Goal: Information Seeking & Learning: Check status

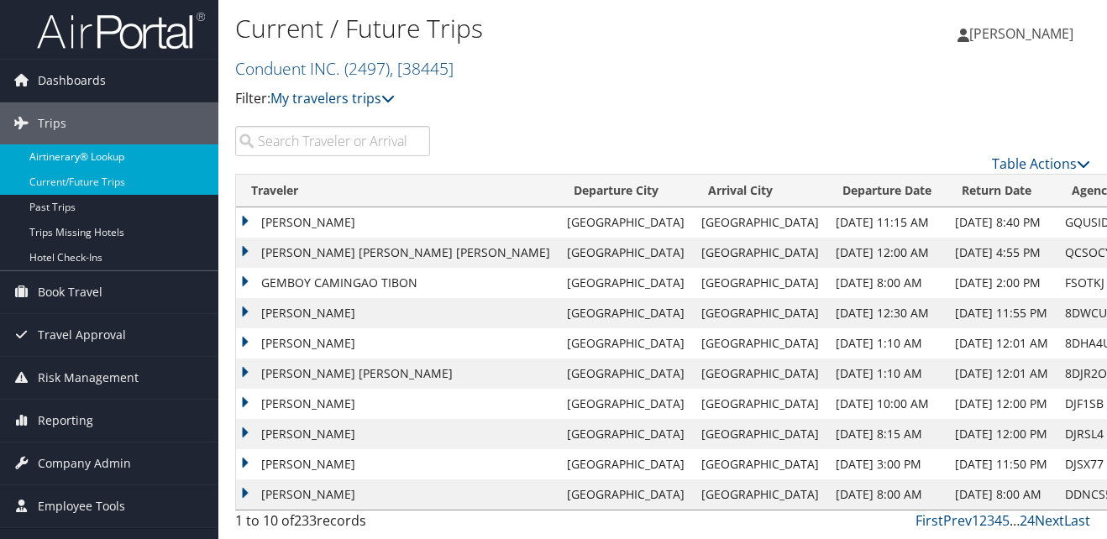
click at [60, 162] on link "Airtinerary® Lookup" at bounding box center [109, 156] width 218 height 25
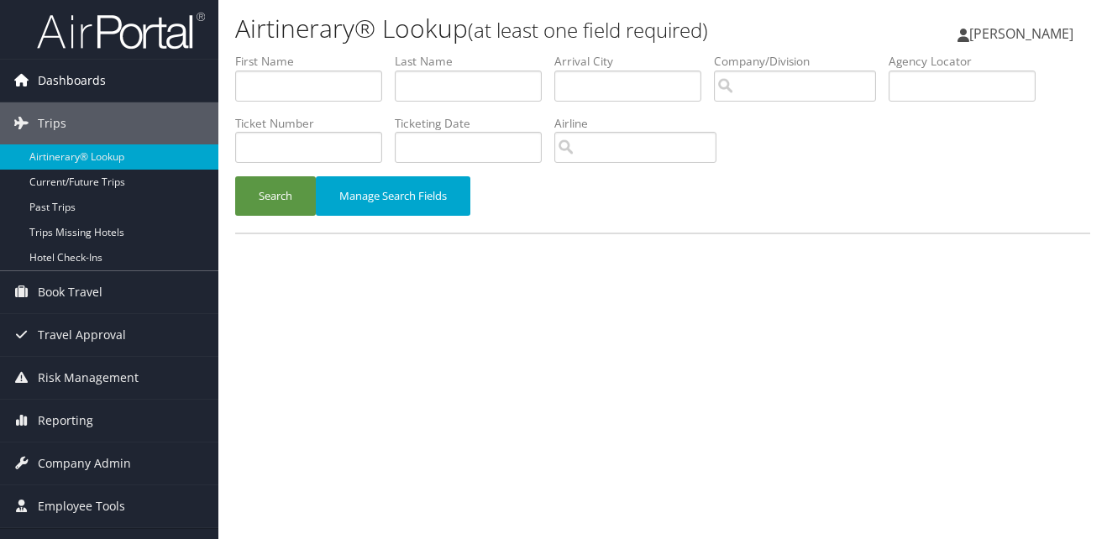
click at [85, 82] on span "Dashboards" at bounding box center [72, 81] width 68 height 42
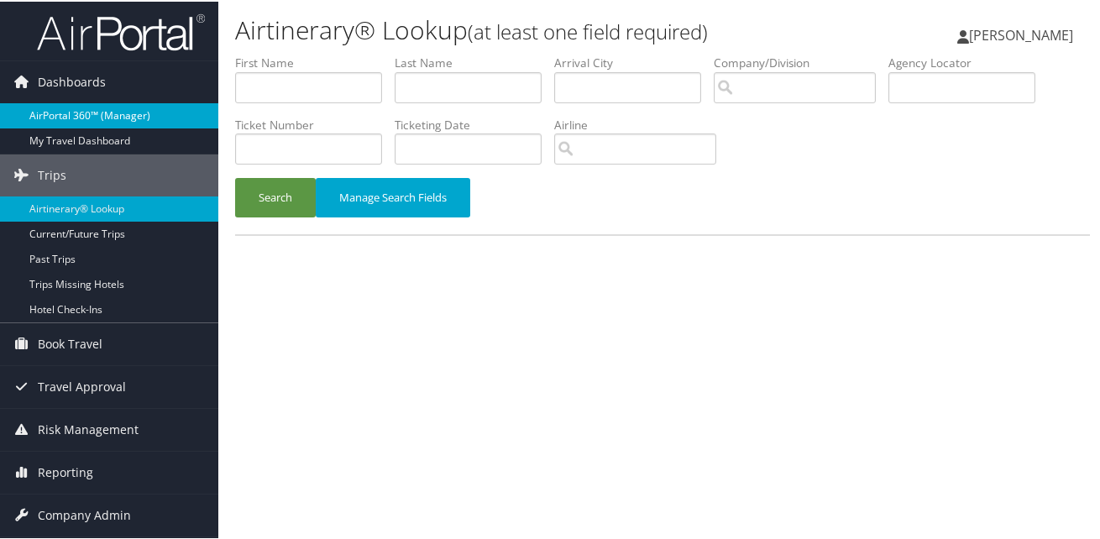
click at [76, 113] on link "AirPortal 360™ (Manager)" at bounding box center [109, 114] width 218 height 25
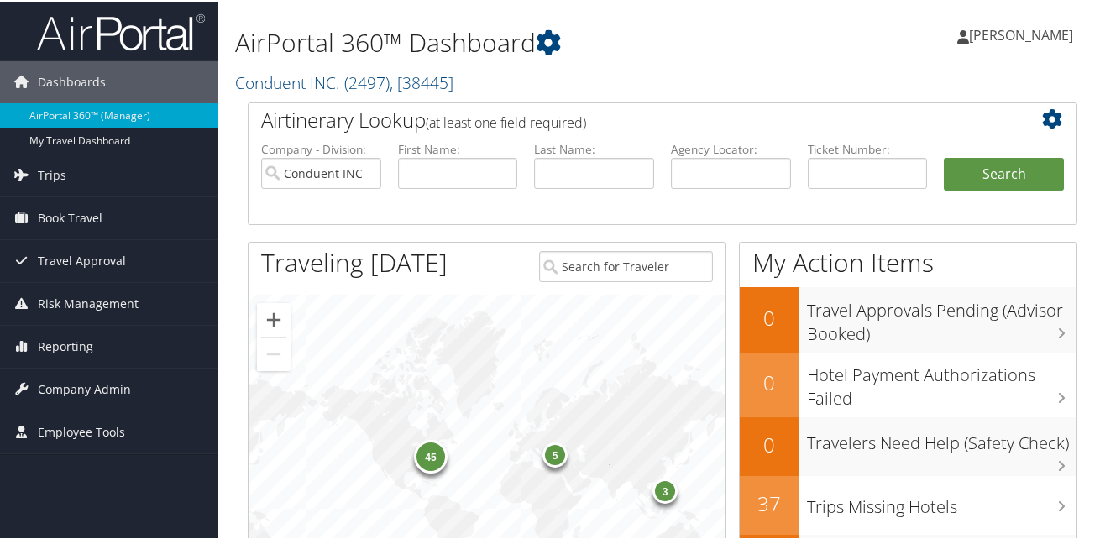
click at [467, 369] on div "45 3 3 5" at bounding box center [487, 471] width 477 height 357
click at [275, 320] on button "Zoom in" at bounding box center [274, 319] width 34 height 34
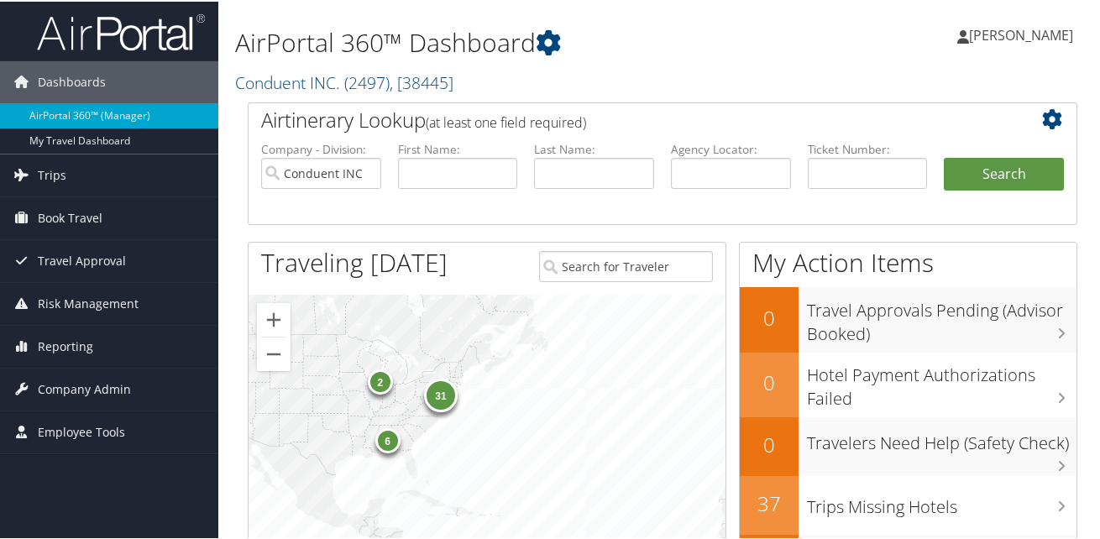
drag, startPoint x: 491, startPoint y: 409, endPoint x: 681, endPoint y: 417, distance: 190.0
click at [686, 417] on div "31 2 6 4 1" at bounding box center [487, 471] width 477 height 357
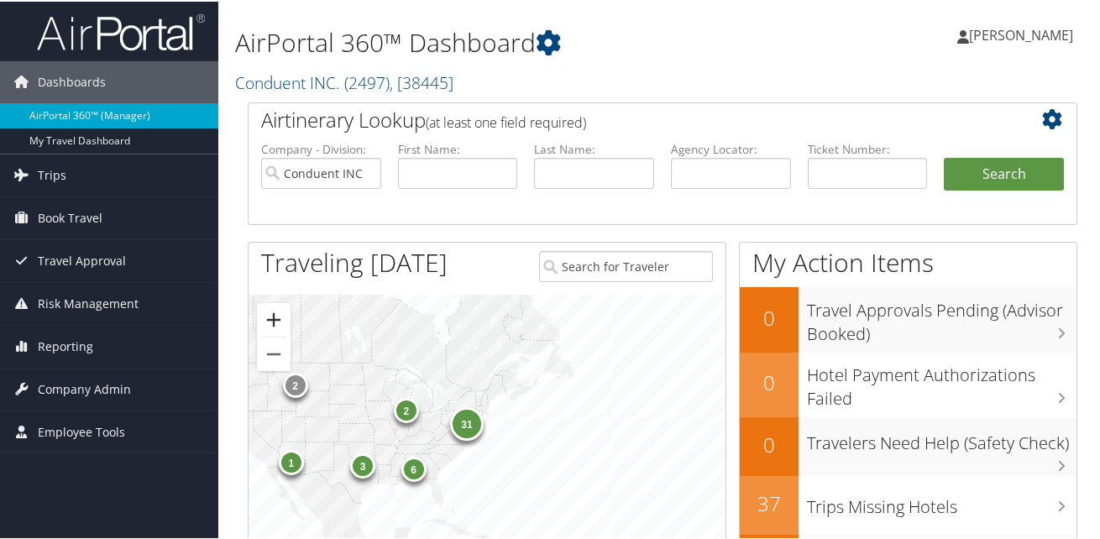
click at [265, 310] on button "Zoom in" at bounding box center [274, 319] width 34 height 34
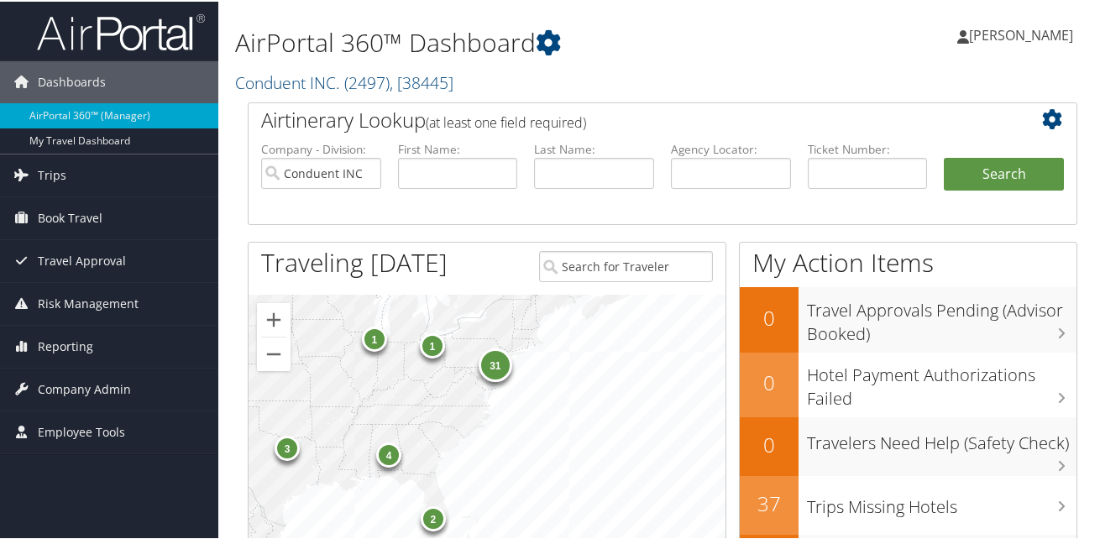
drag, startPoint x: 552, startPoint y: 435, endPoint x: 608, endPoint y: 430, distance: 56.5
click at [615, 432] on div "31 3 1 4 2 1" at bounding box center [487, 471] width 477 height 357
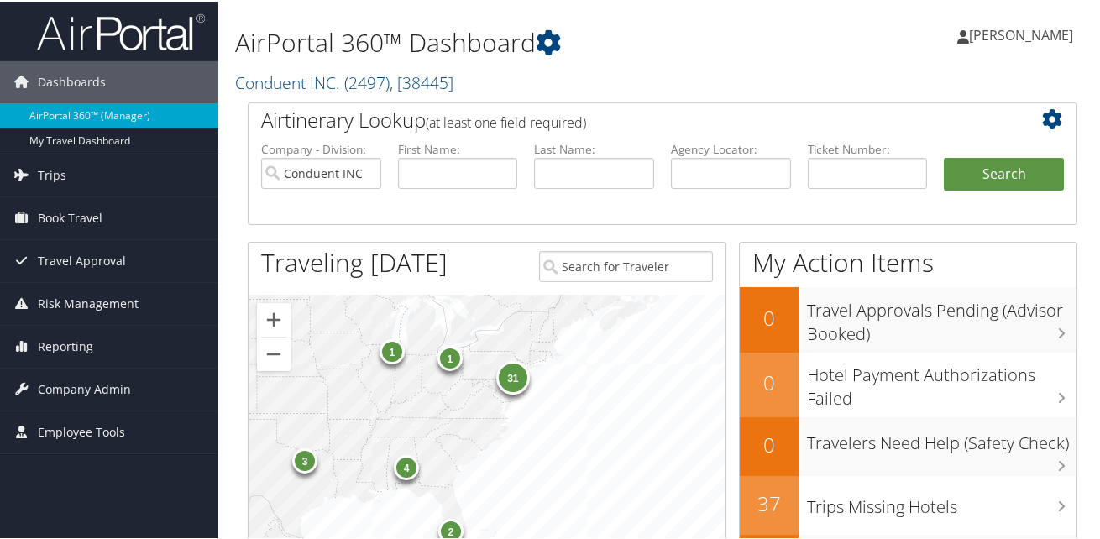
click at [512, 375] on div "31" at bounding box center [513, 377] width 34 height 34
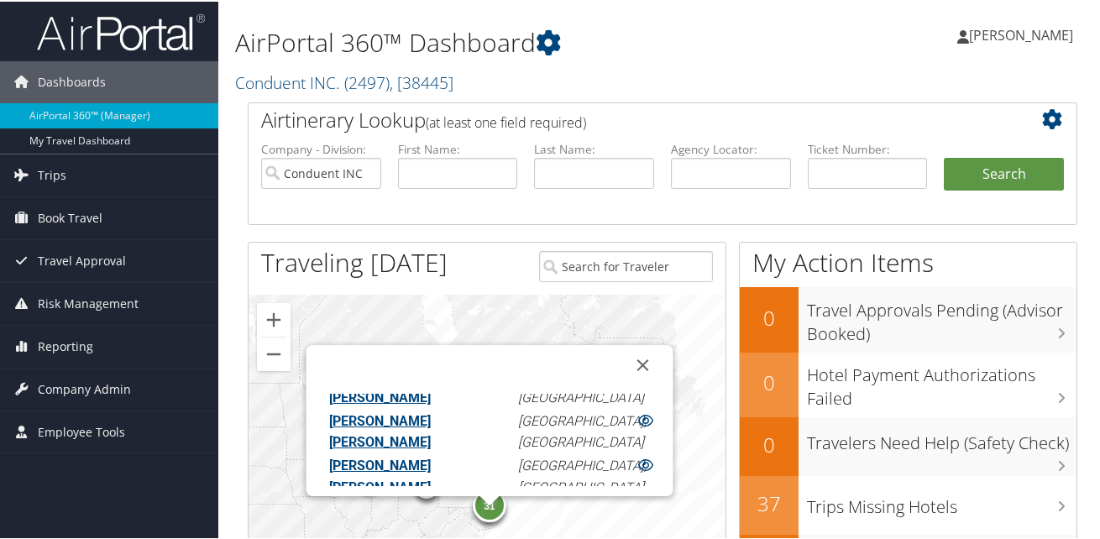
scroll to position [424, 0]
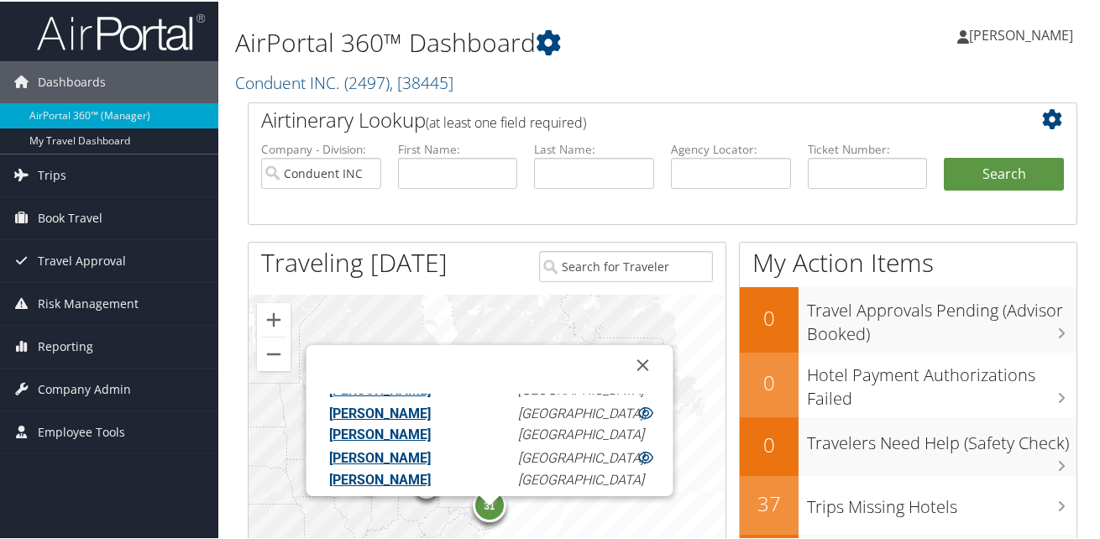
click at [640, 538] on icon at bounding box center [645, 544] width 15 height 13
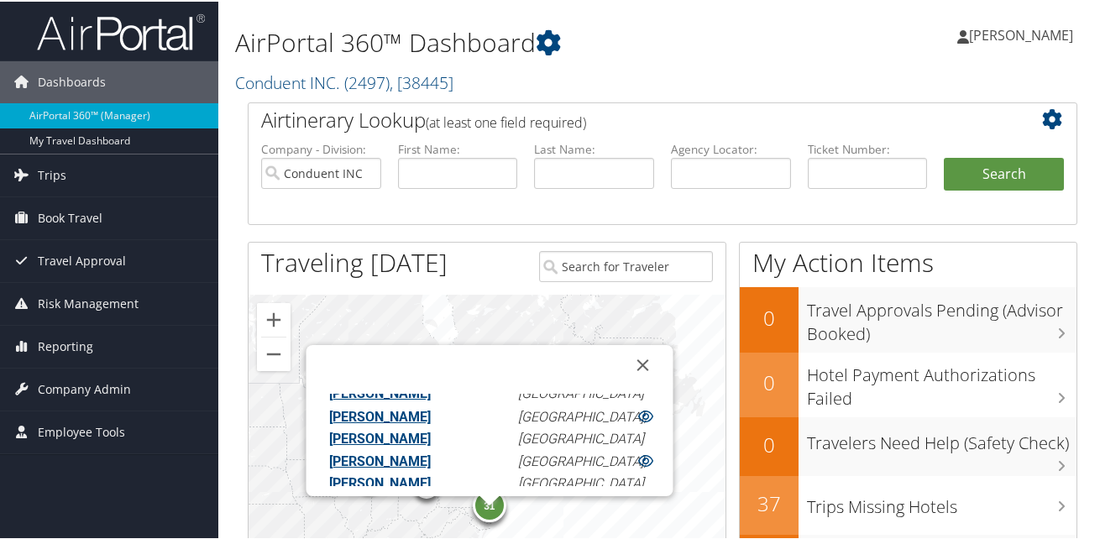
scroll to position [482, 0]
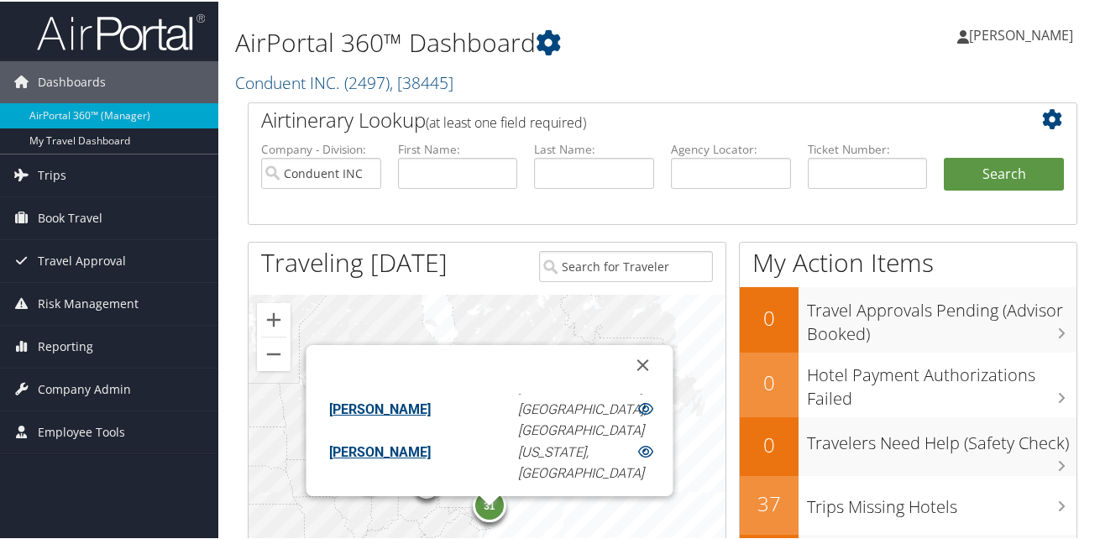
scroll to position [0, 0]
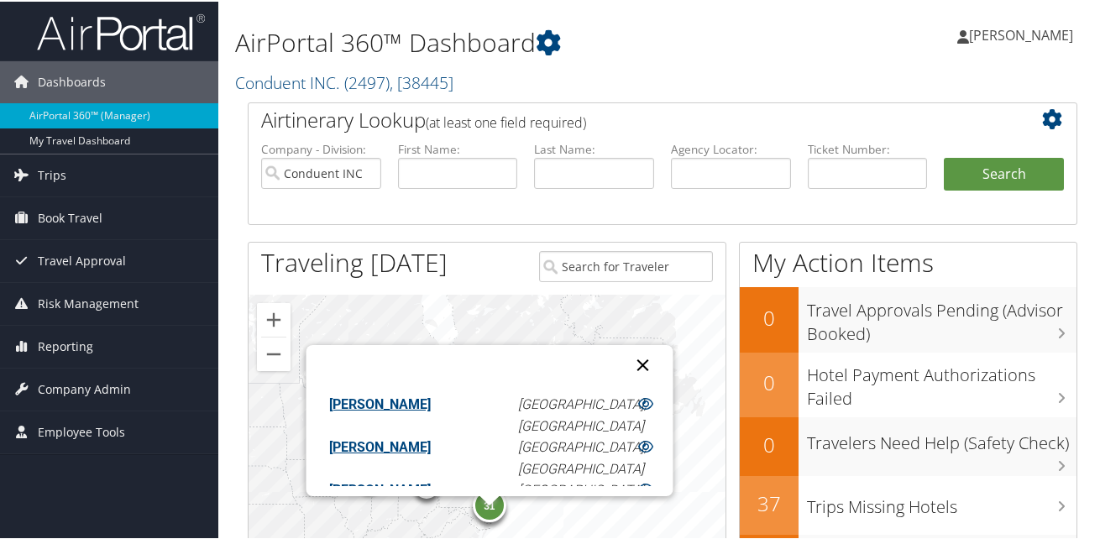
click at [638, 360] on button "Close" at bounding box center [643, 364] width 40 height 40
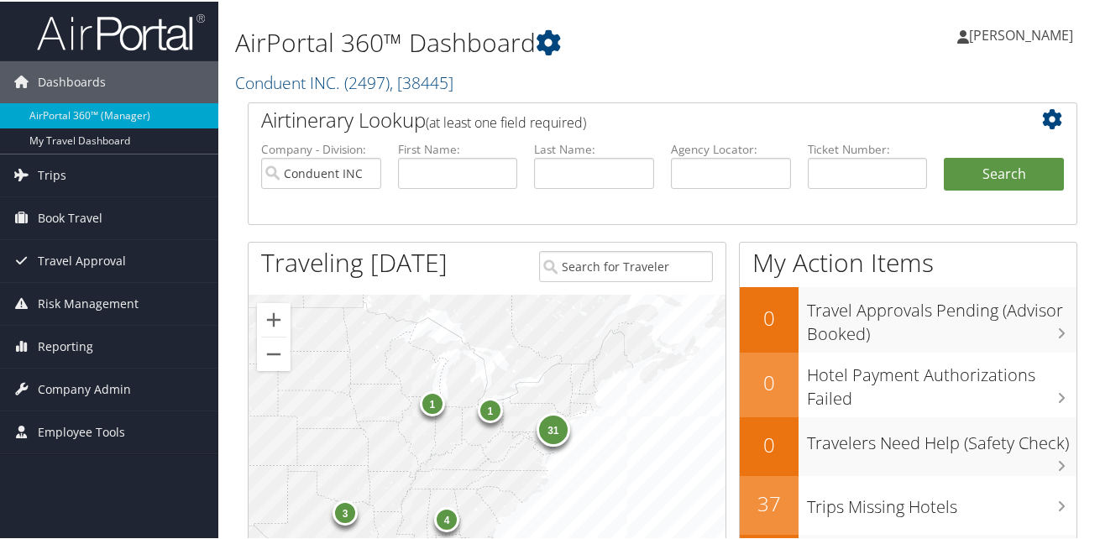
drag, startPoint x: 617, startPoint y: 438, endPoint x: 684, endPoint y: 359, distance: 104.3
click at [684, 359] on div "31 3 1 4 2 1" at bounding box center [487, 471] width 477 height 357
click at [482, 414] on div "1" at bounding box center [491, 408] width 25 height 25
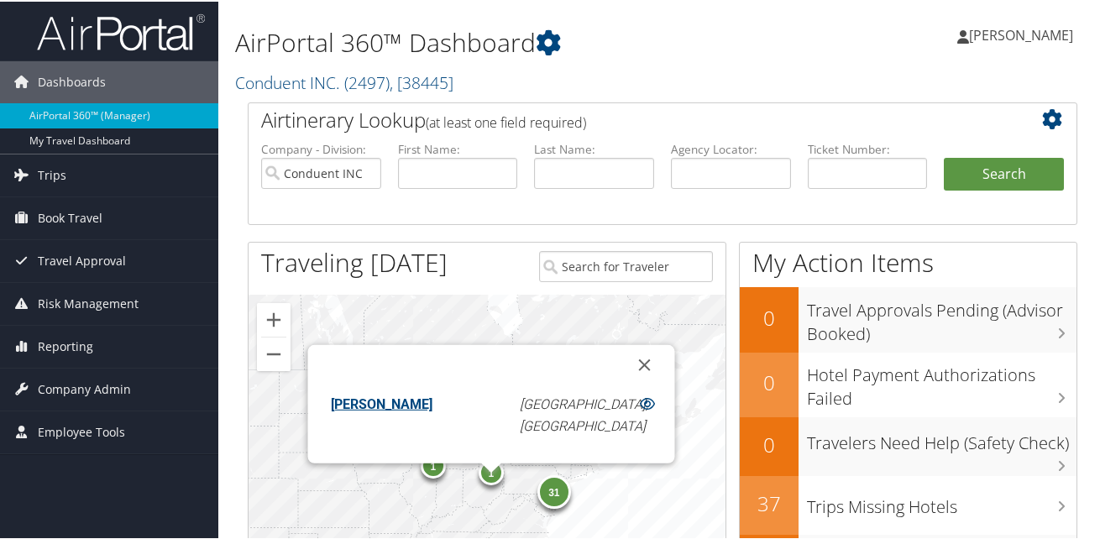
click at [428, 470] on div "1" at bounding box center [433, 464] width 25 height 25
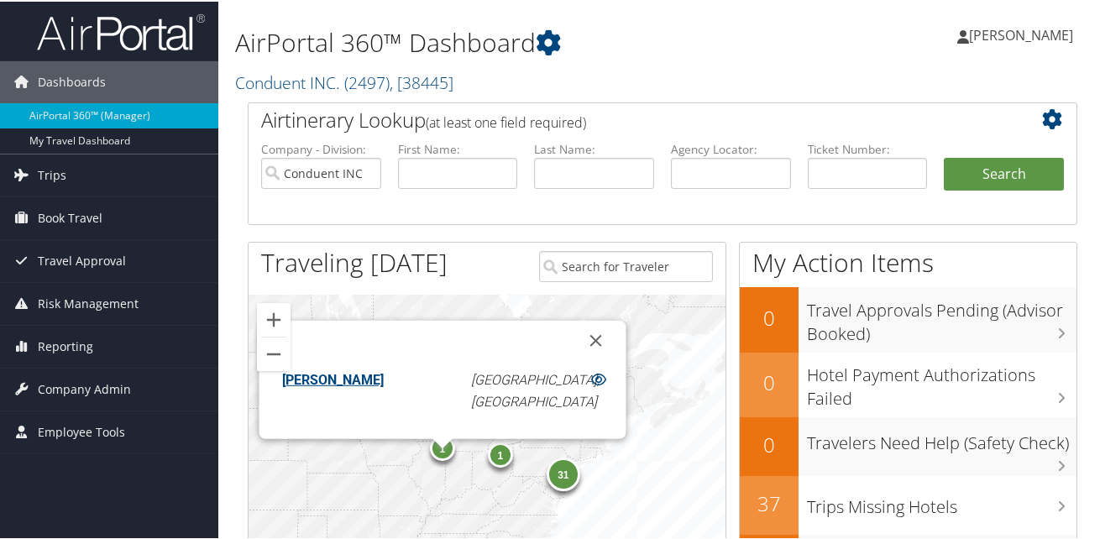
drag, startPoint x: 648, startPoint y: 473, endPoint x: 683, endPoint y: 304, distance: 172.3
click at [683, 304] on div "31 3 1 4 2 1 2 1 DANIELLE FORD Chicago, IL" at bounding box center [487, 471] width 477 height 357
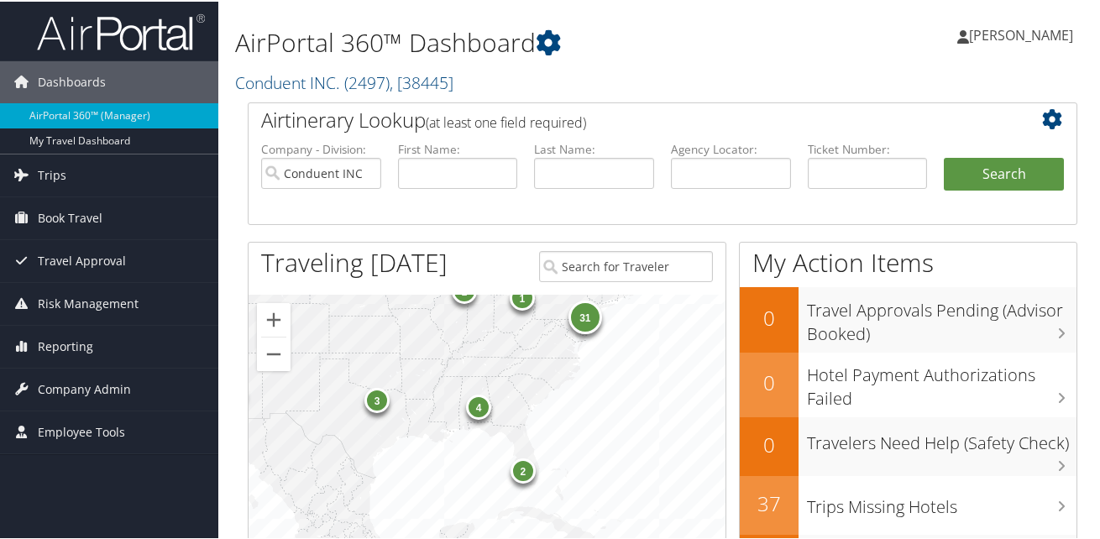
click at [481, 410] on div "4" at bounding box center [478, 405] width 25 height 25
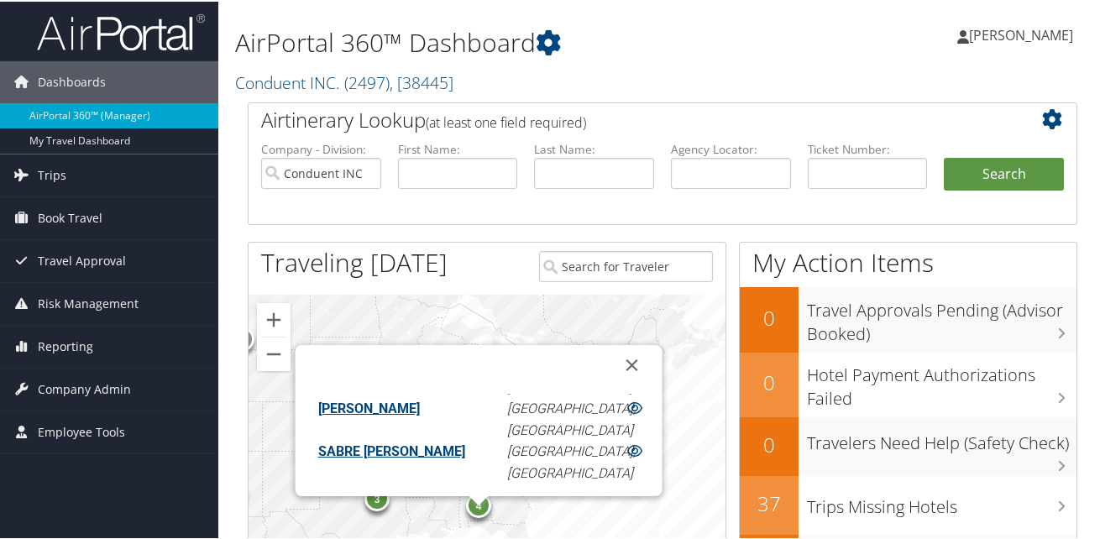
scroll to position [59, 0]
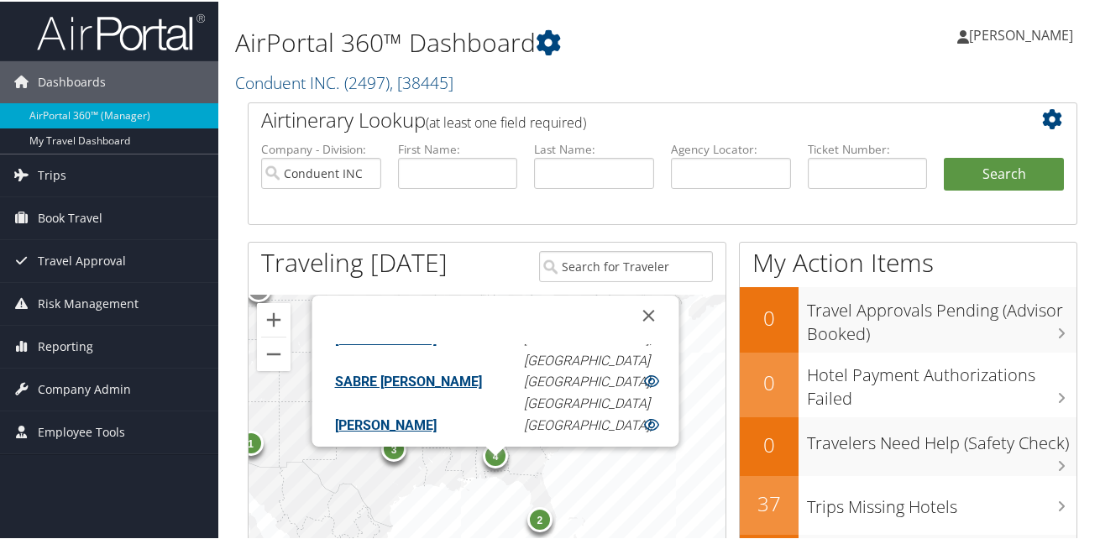
drag, startPoint x: 671, startPoint y: 510, endPoint x: 680, endPoint y: 469, distance: 42.2
click at [680, 469] on div "31 3 1 4 2 1 2 1 JAMISON LEE JONES Montgomery, AL MONICA V THWEATT Atlanta, GA …" at bounding box center [487, 471] width 477 height 357
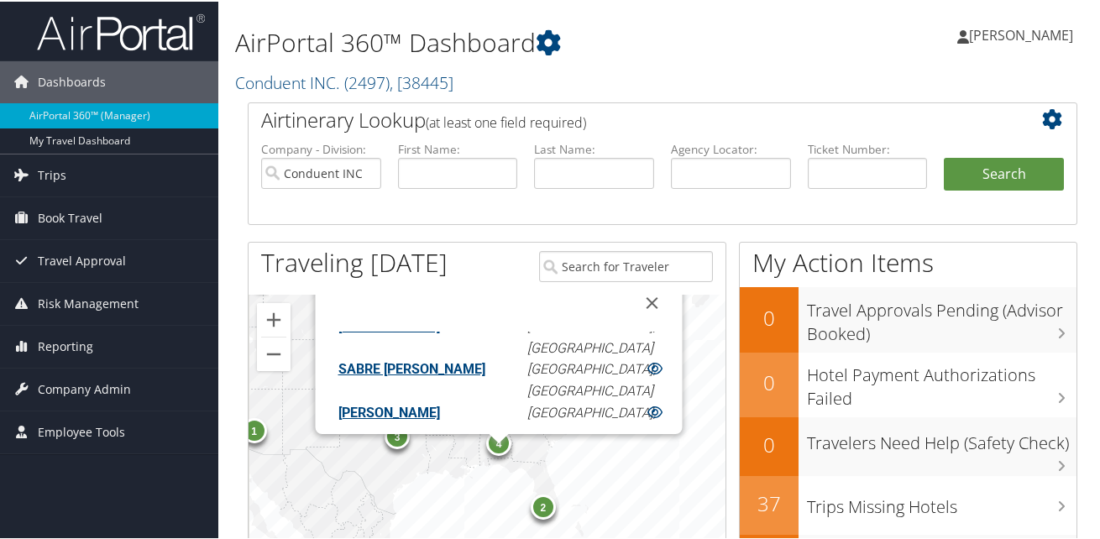
click at [259, 431] on div "1" at bounding box center [254, 429] width 25 height 25
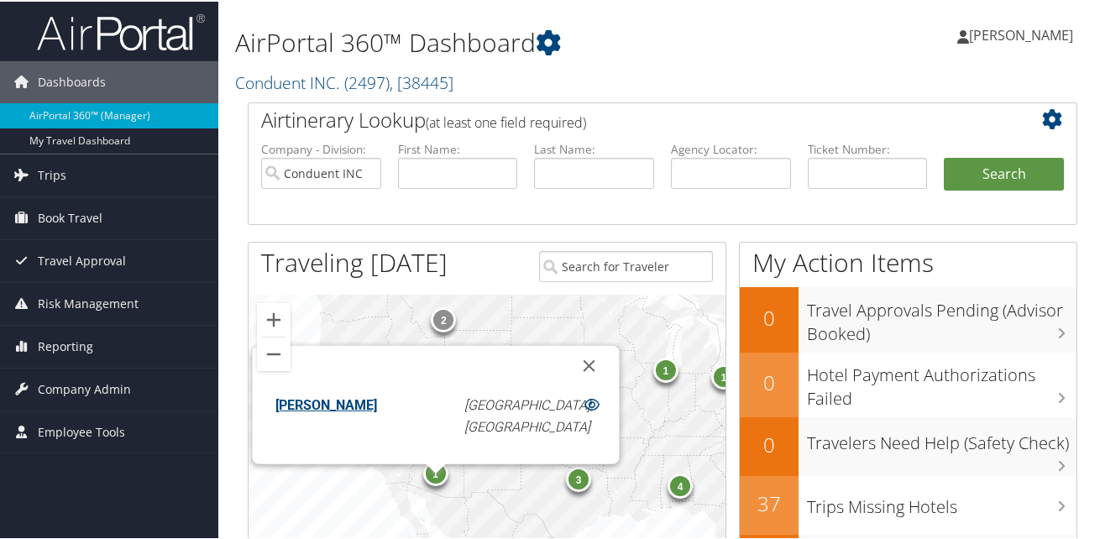
click at [579, 486] on div "3" at bounding box center [578, 477] width 25 height 25
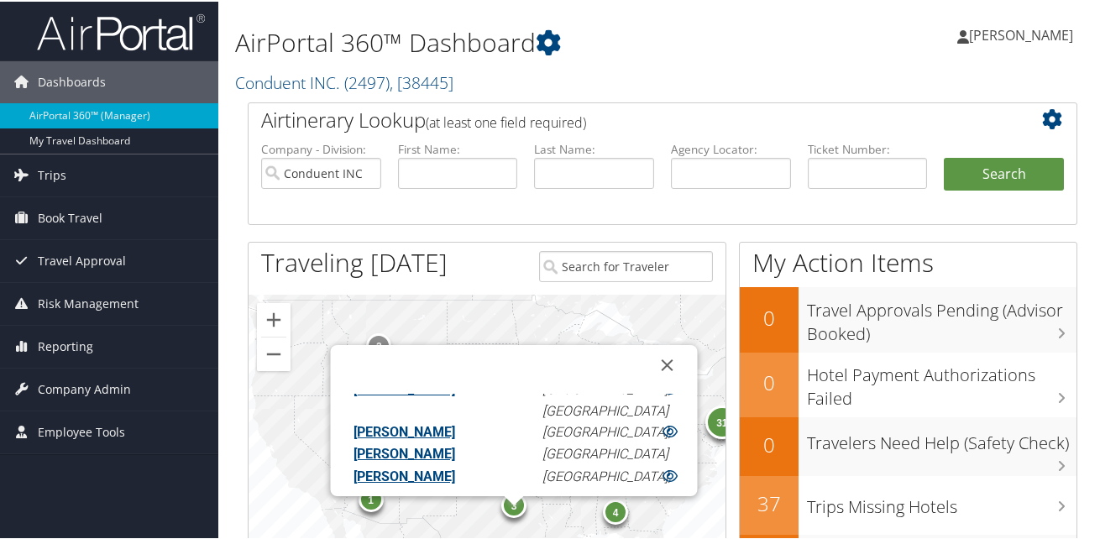
scroll to position [0, 0]
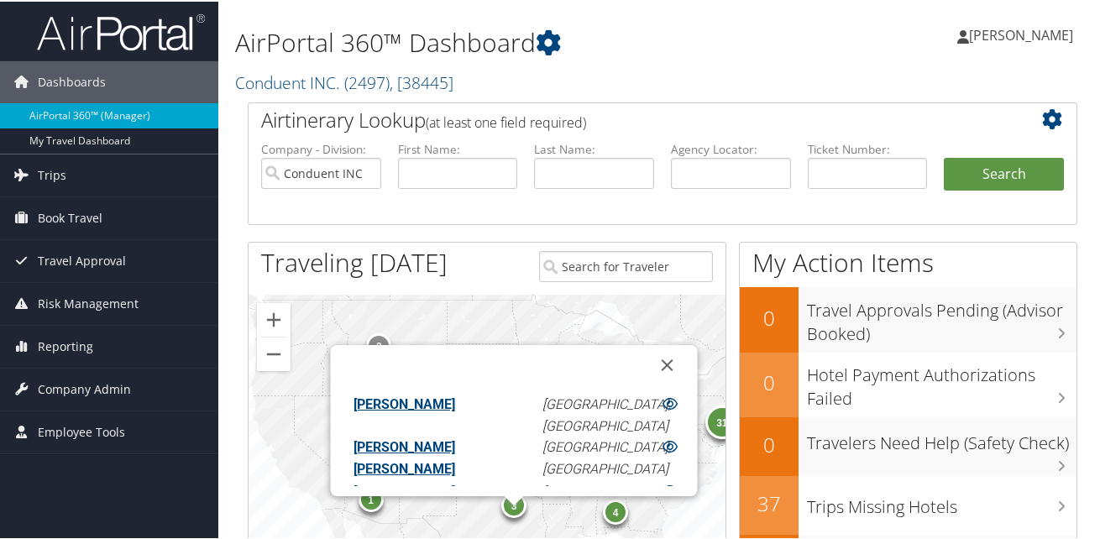
click at [455, 401] on link "ANA CRISTINA BAILY" at bounding box center [405, 403] width 102 height 16
click at [442, 482] on link "PAMELA ANN LAVIN" at bounding box center [405, 490] width 102 height 16
click at [476, 210] on li "First Name:" at bounding box center [458, 178] width 137 height 78
click at [648, 363] on button "Close" at bounding box center [668, 364] width 40 height 40
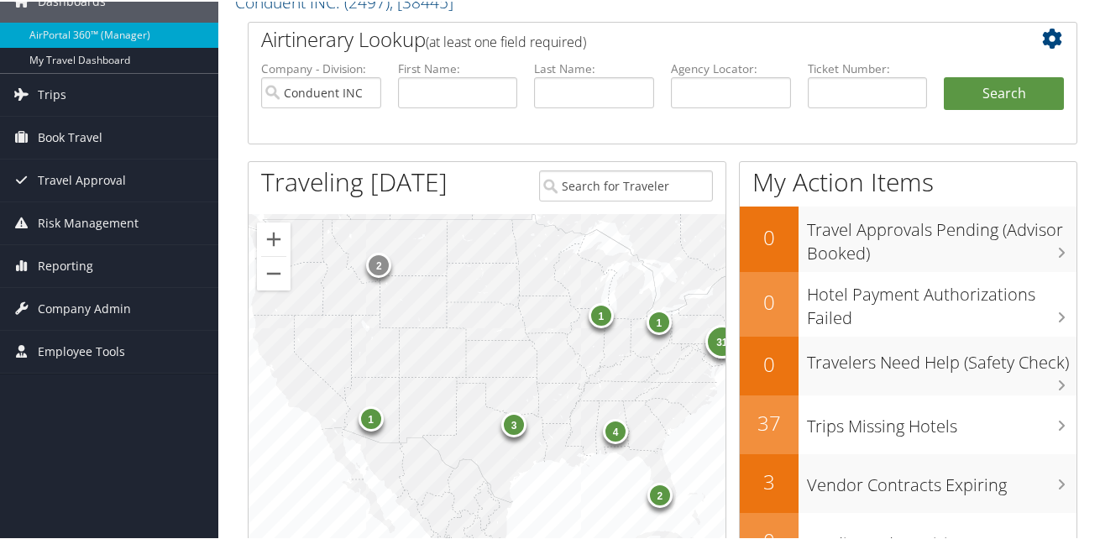
scroll to position [168, 0]
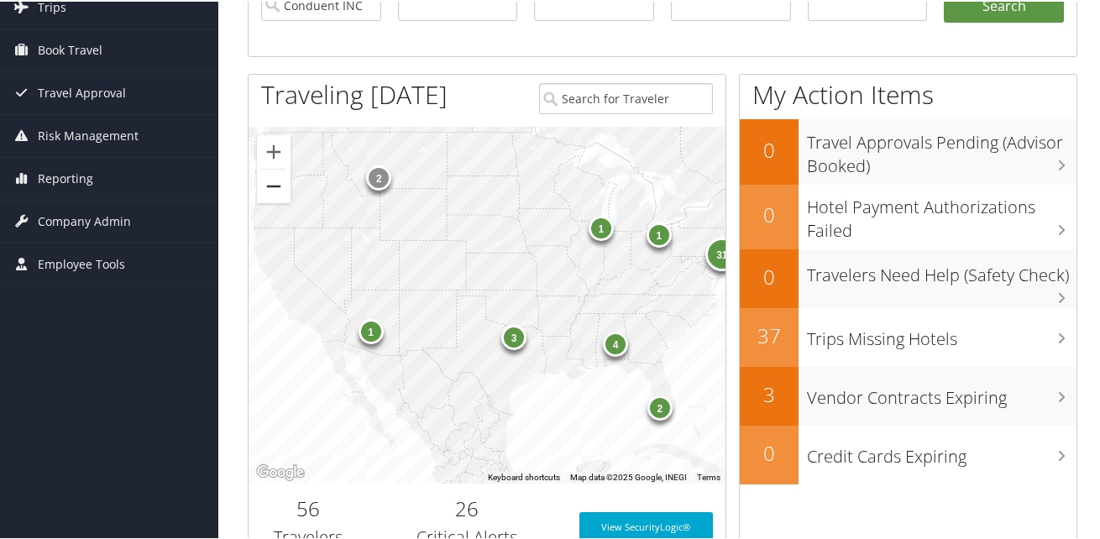
click at [267, 191] on button "Zoom out" at bounding box center [274, 185] width 34 height 34
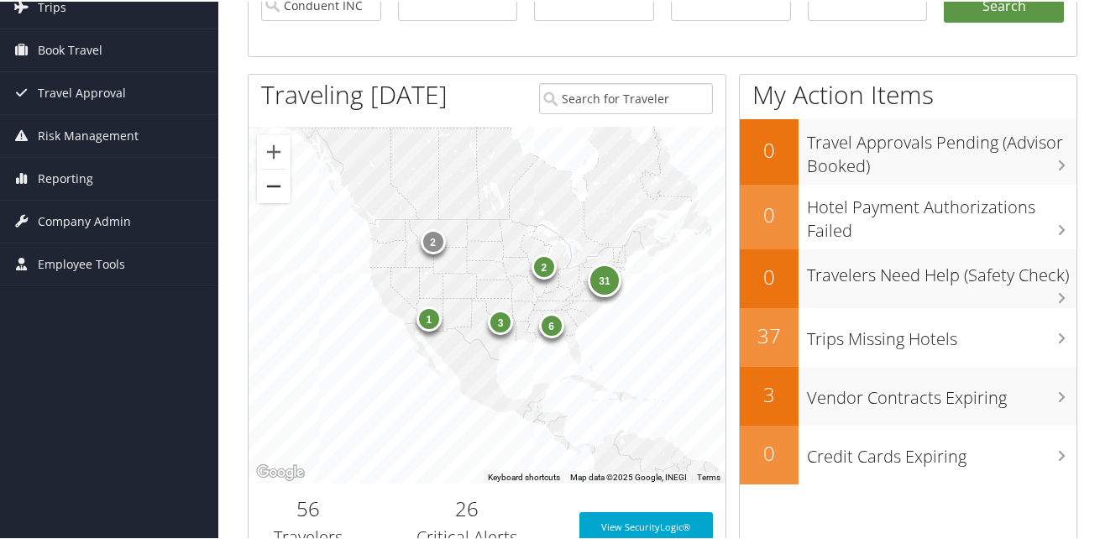
click at [267, 191] on button "Zoom out" at bounding box center [274, 185] width 34 height 34
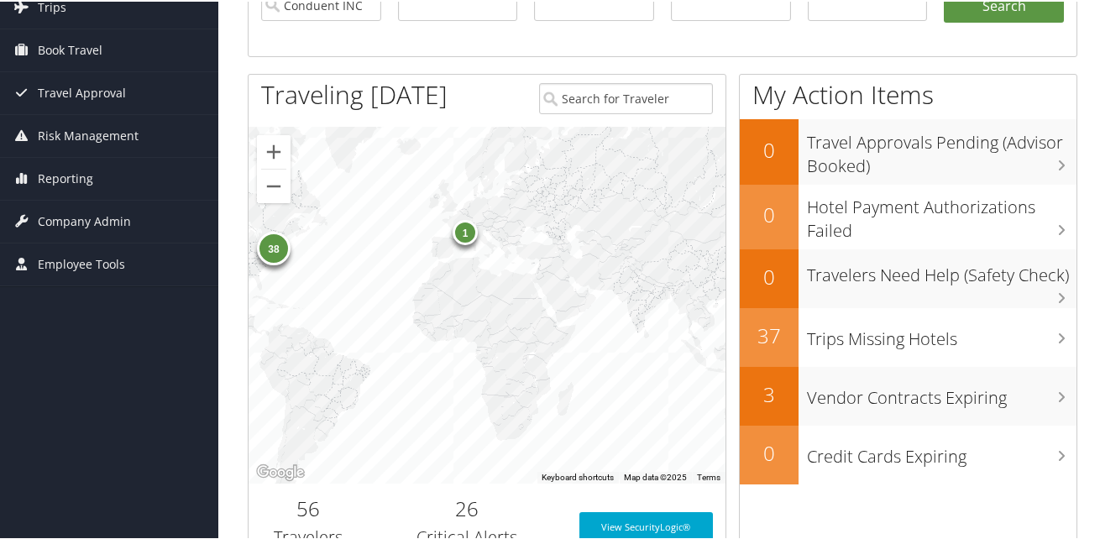
drag, startPoint x: 606, startPoint y: 363, endPoint x: 333, endPoint y: 316, distance: 277.0
click at [333, 316] on div "38 7 3 1" at bounding box center [487, 303] width 477 height 357
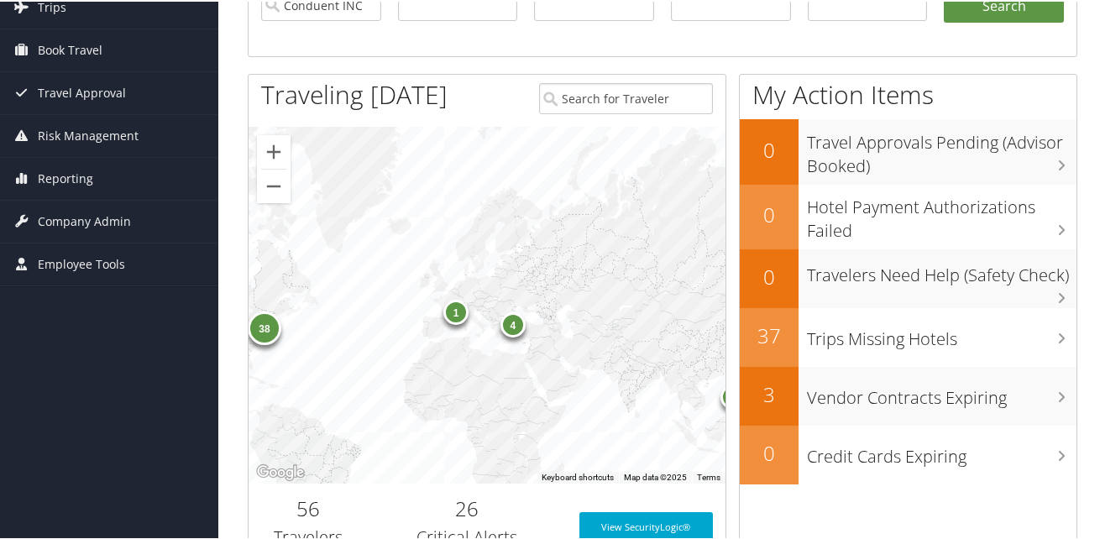
drag, startPoint x: 482, startPoint y: 299, endPoint x: 483, endPoint y: 384, distance: 84.8
click at [483, 384] on div "38 7 3 1 3 4" at bounding box center [487, 303] width 477 height 357
click at [453, 306] on div "1" at bounding box center [456, 309] width 25 height 25
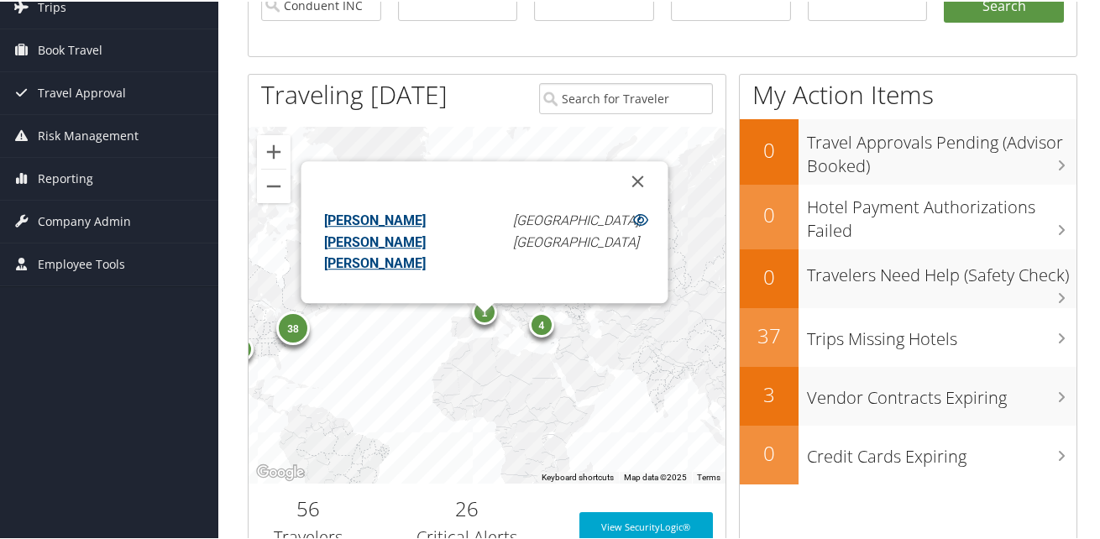
click at [543, 323] on div "4" at bounding box center [541, 323] width 25 height 25
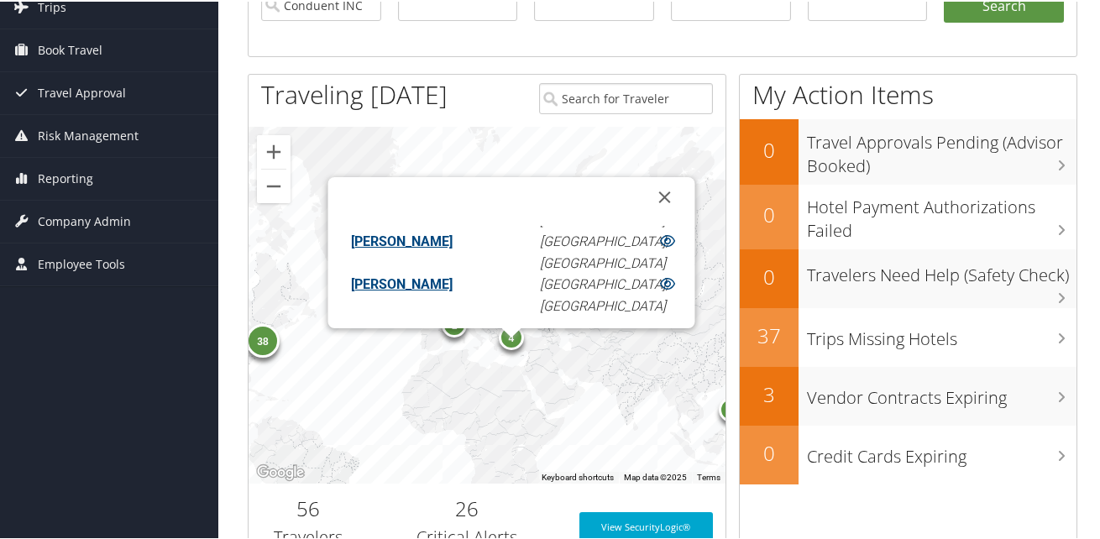
scroll to position [39, 0]
click at [408, 317] on link "WOUTER WIDDERSHOVEN" at bounding box center [402, 325] width 102 height 16
drag, startPoint x: 648, startPoint y: 190, endPoint x: 644, endPoint y: 248, distance: 58.1
click at [648, 190] on button "Close" at bounding box center [665, 196] width 40 height 40
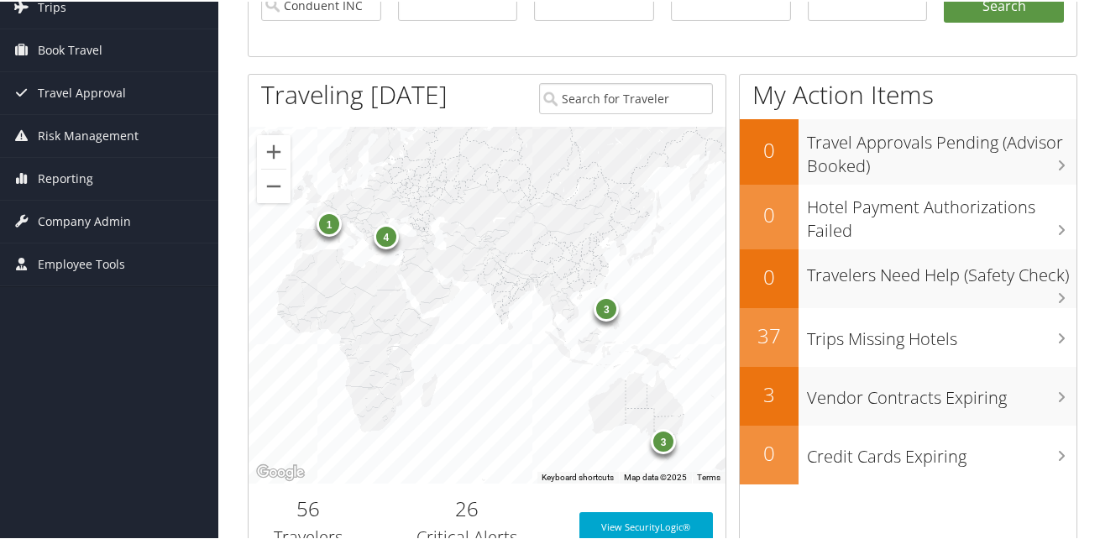
drag, startPoint x: 627, startPoint y: 378, endPoint x: 516, endPoint y: 260, distance: 161.6
click at [491, 271] on div "38 7 3 1 3 4" at bounding box center [487, 303] width 477 height 357
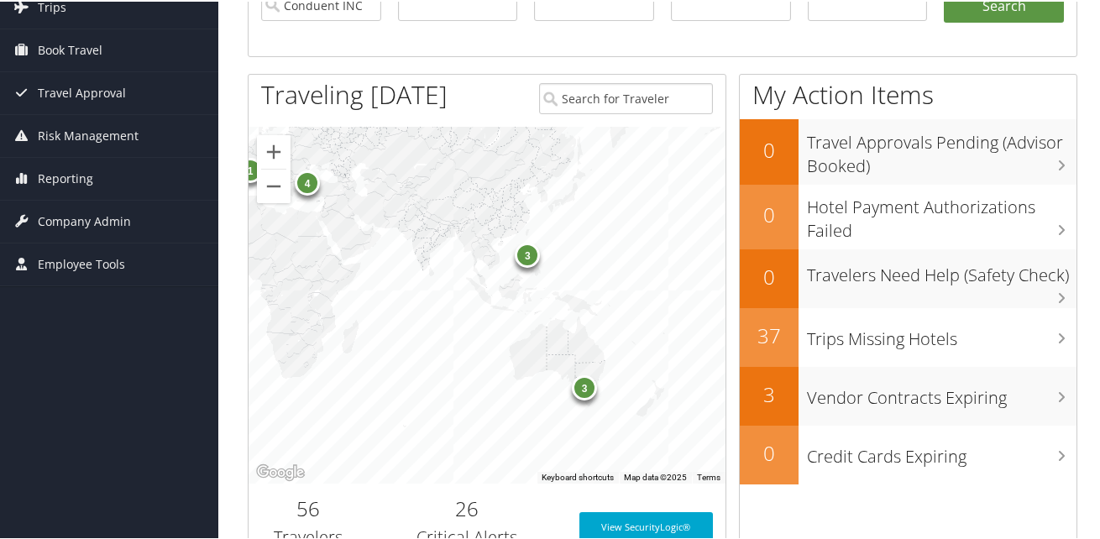
drag, startPoint x: 667, startPoint y: 265, endPoint x: 627, endPoint y: 290, distance: 47.1
click at [605, 213] on div "38 7 3 1 3 4" at bounding box center [487, 303] width 477 height 357
click at [585, 386] on div "3" at bounding box center [583, 384] width 25 height 25
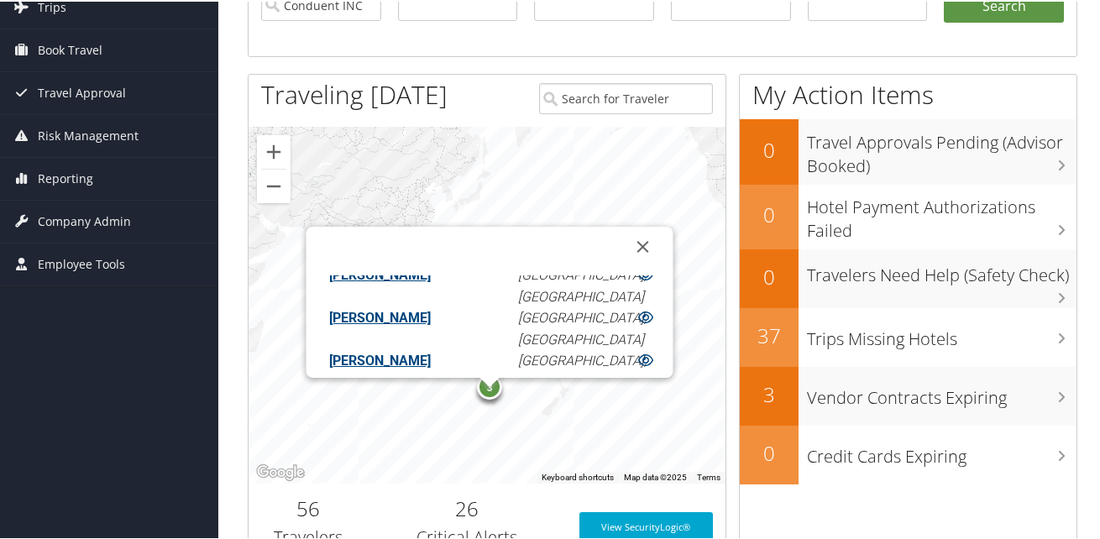
scroll to position [0, 0]
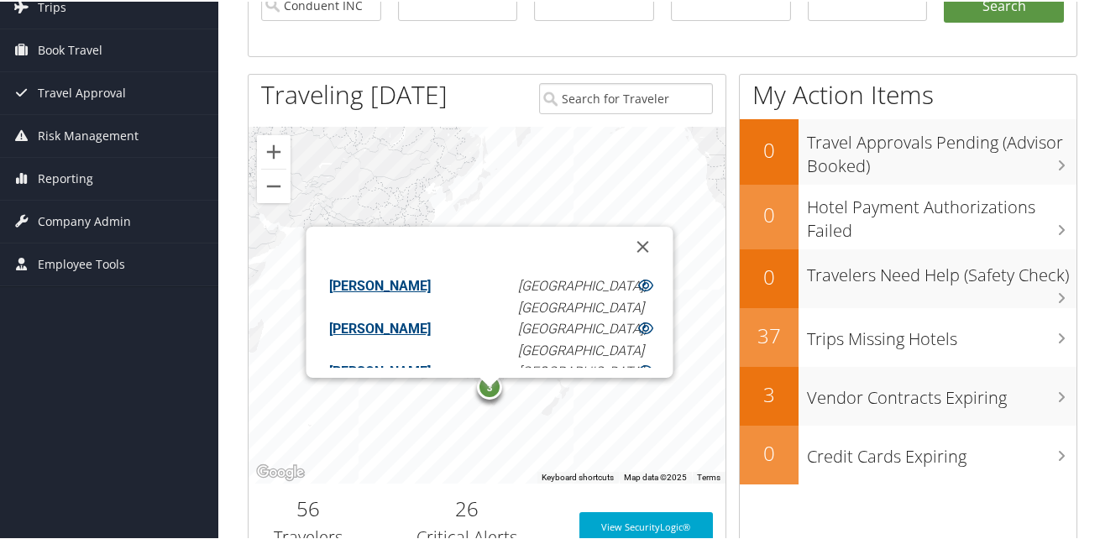
click at [375, 288] on link "KIRAN NARAYAN PACHANGE" at bounding box center [380, 284] width 102 height 16
click at [351, 327] on link "[PERSON_NAME]" at bounding box center [380, 327] width 102 height 16
click at [643, 241] on button "Close" at bounding box center [643, 245] width 40 height 40
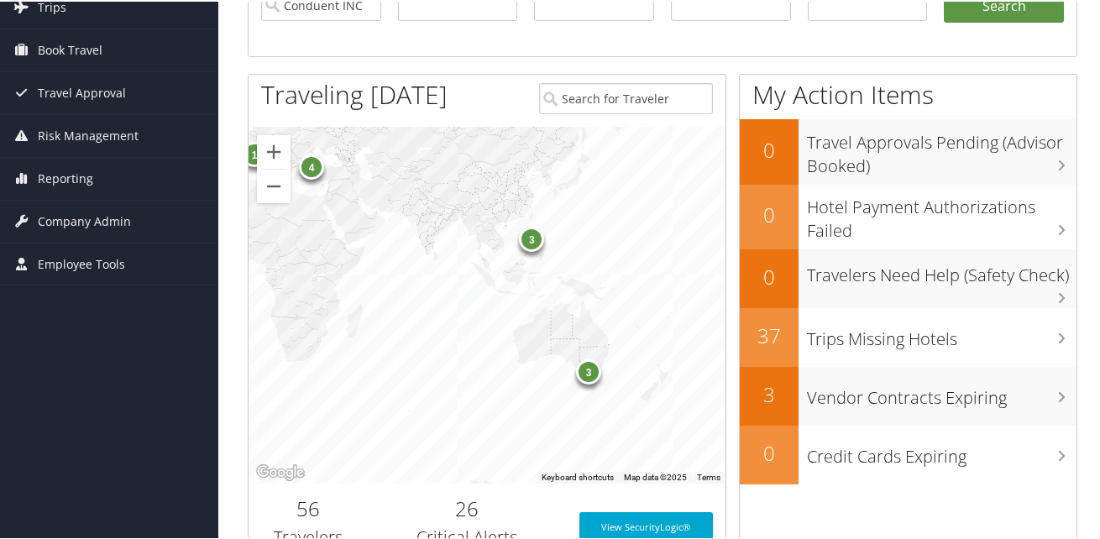
drag, startPoint x: 512, startPoint y: 276, endPoint x: 580, endPoint y: 264, distance: 69.0
click at [617, 260] on div "38 7 3 1 3 4" at bounding box center [487, 303] width 477 height 357
click at [531, 244] on div "3" at bounding box center [532, 237] width 25 height 25
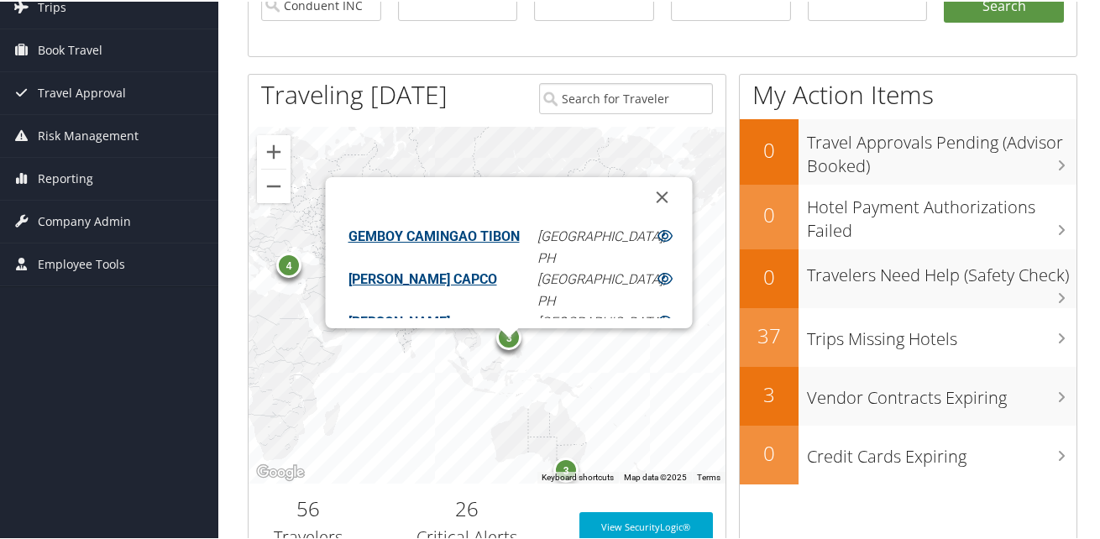
click at [643, 197] on button "Close" at bounding box center [663, 196] width 40 height 40
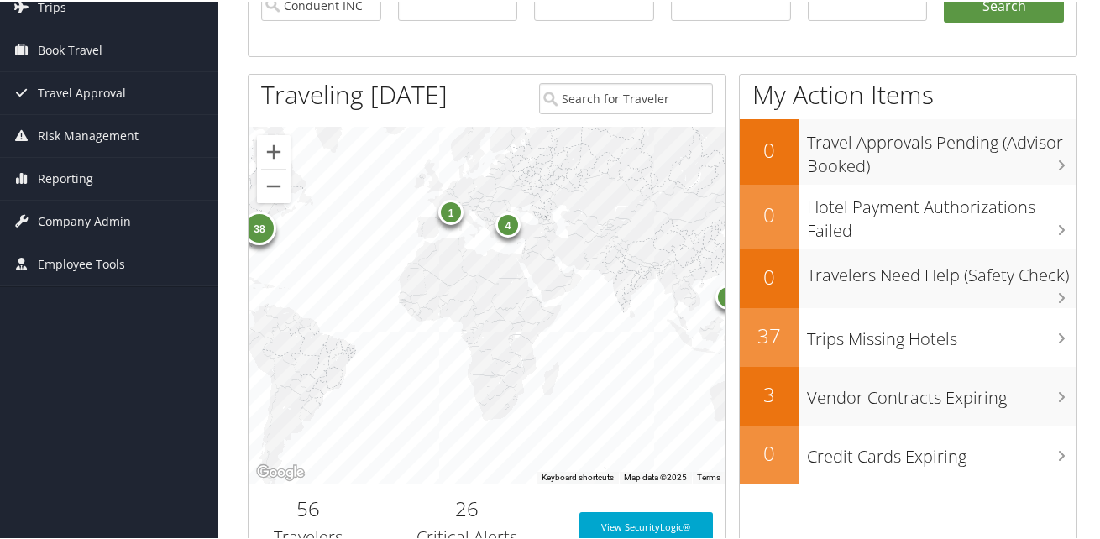
drag, startPoint x: 423, startPoint y: 366, endPoint x: 691, endPoint y: 328, distance: 270.6
click at [690, 328] on div "38 7 3 1 3 4" at bounding box center [487, 303] width 477 height 357
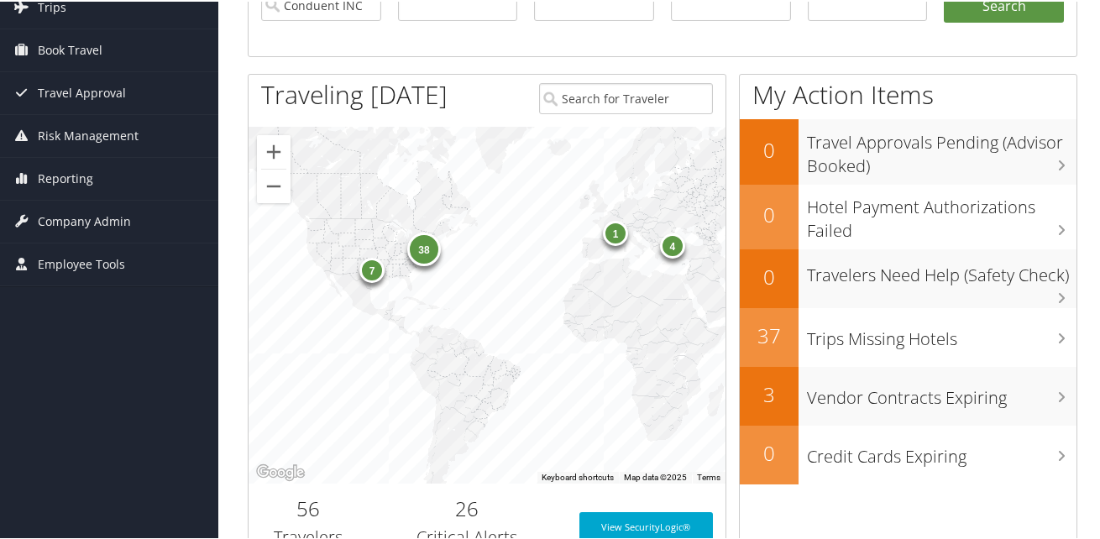
drag, startPoint x: 418, startPoint y: 337, endPoint x: 580, endPoint y: 375, distance: 165.6
click at [580, 375] on div "38 7 3 1 3 4" at bounding box center [487, 303] width 477 height 357
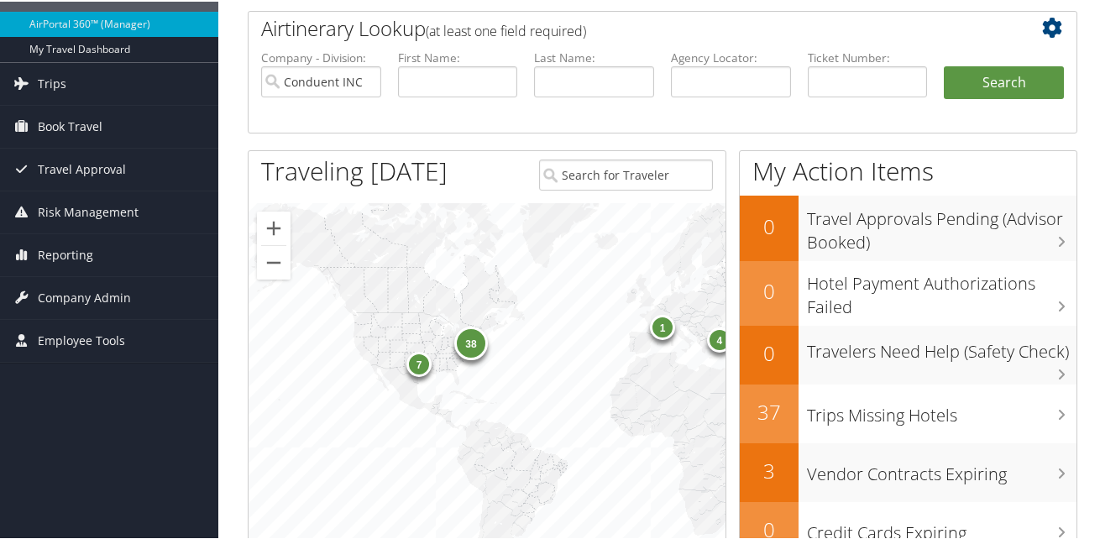
scroll to position [168, 0]
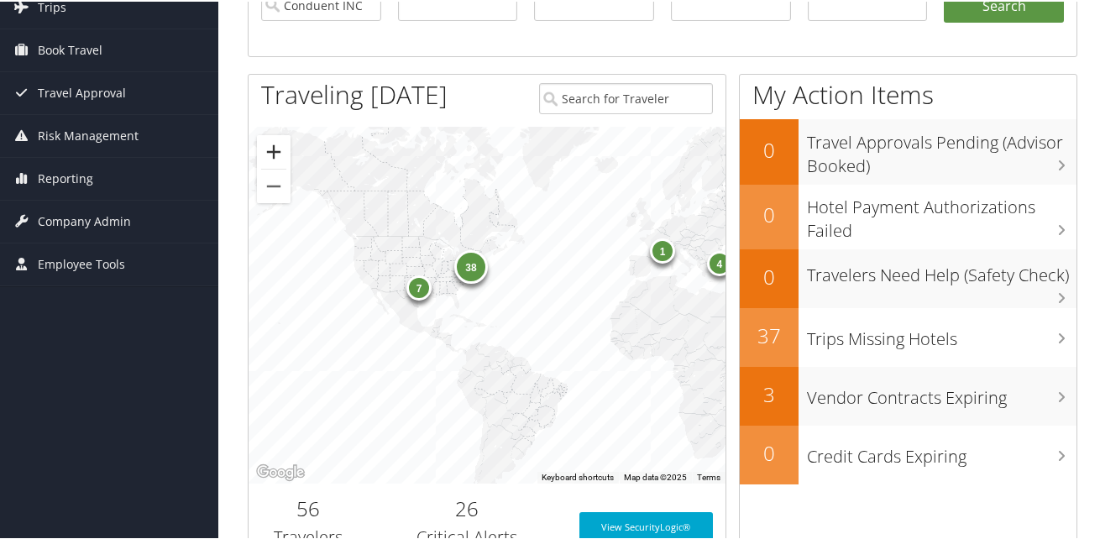
click at [286, 154] on button "Zoom in" at bounding box center [274, 151] width 34 height 34
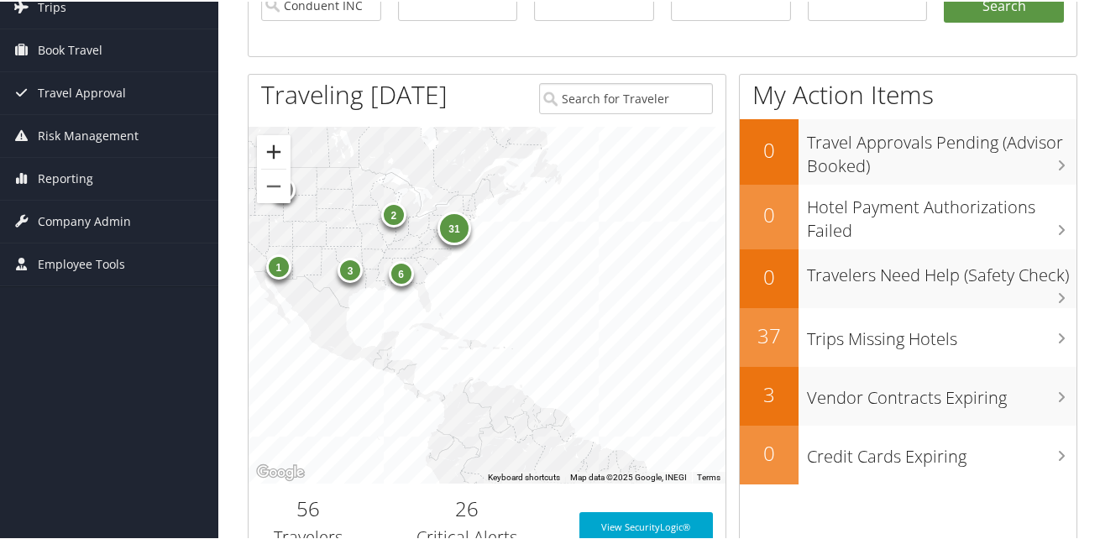
click at [286, 154] on button "Zoom in" at bounding box center [274, 151] width 34 height 34
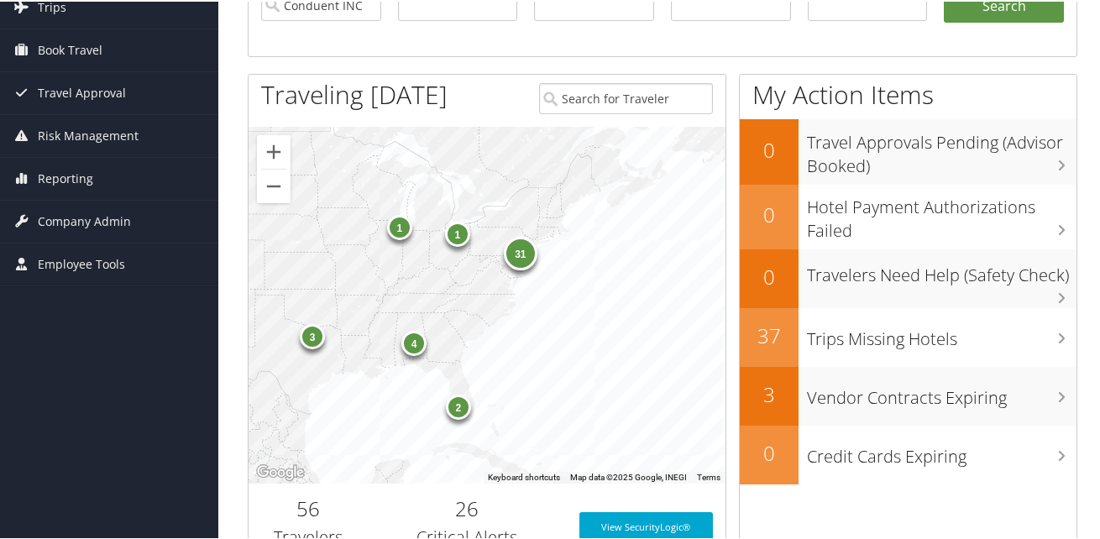
drag, startPoint x: 533, startPoint y: 262, endPoint x: 631, endPoint y: 366, distance: 143.2
click at [631, 366] on div "31 3 1 4 2 1" at bounding box center [487, 303] width 477 height 357
click at [454, 417] on div "2" at bounding box center [458, 404] width 25 height 25
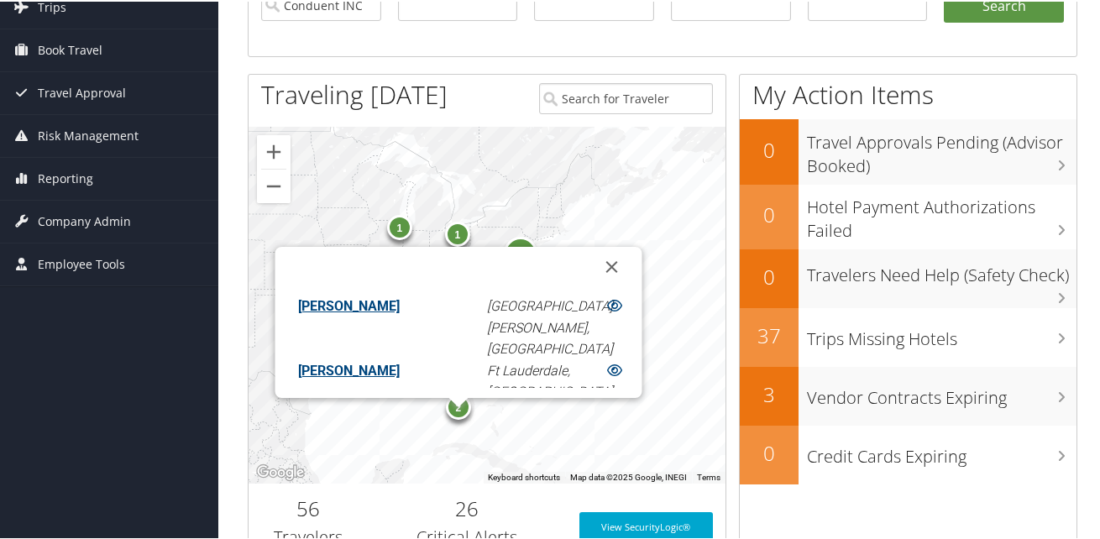
scroll to position [84, 0]
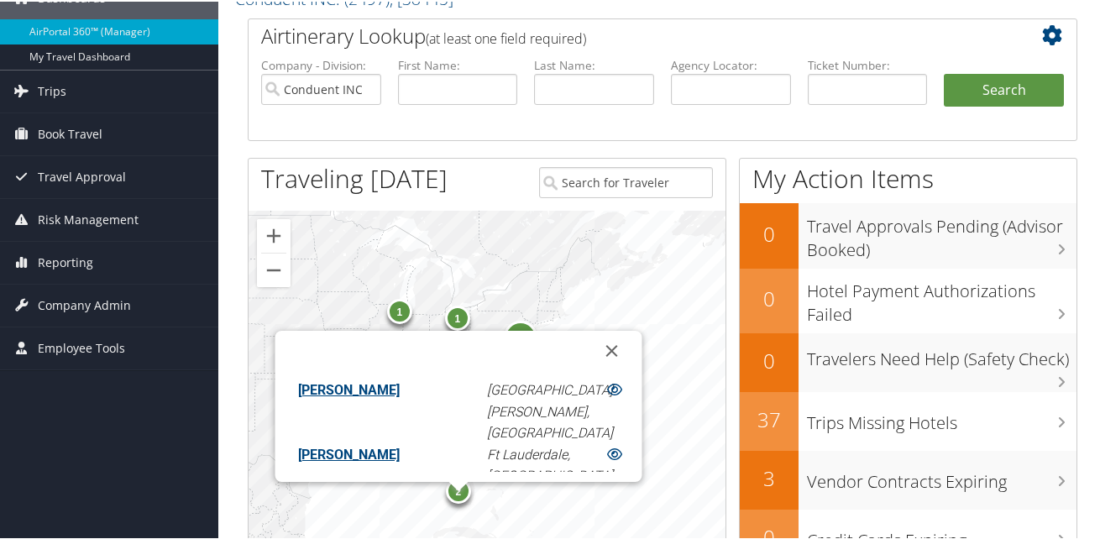
click at [396, 384] on link "MARK F VALENTINE" at bounding box center [349, 389] width 102 height 16
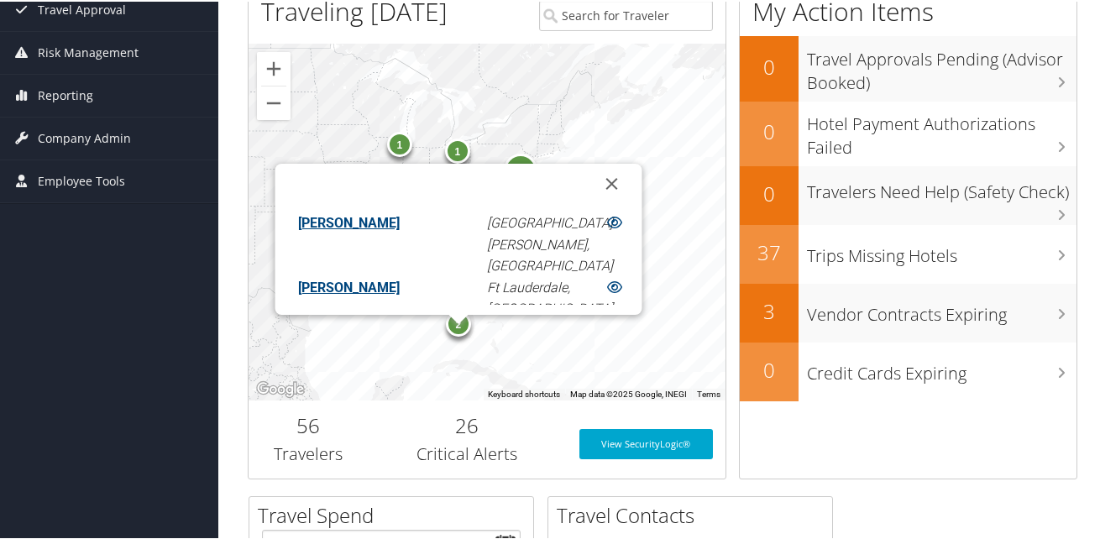
scroll to position [252, 0]
click at [400, 220] on link "MARK F VALENTINE" at bounding box center [349, 221] width 102 height 16
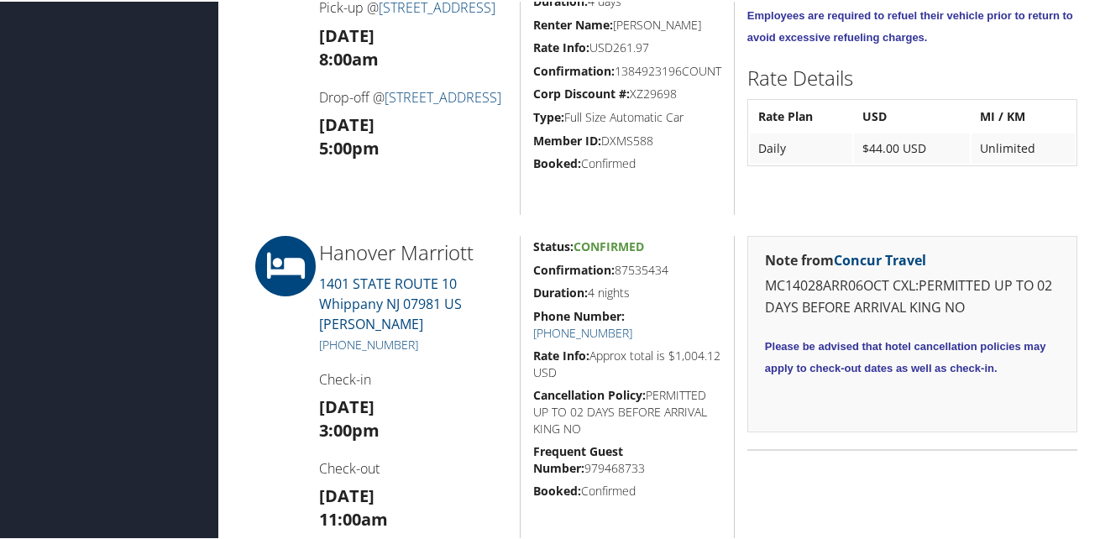
scroll to position [756, 0]
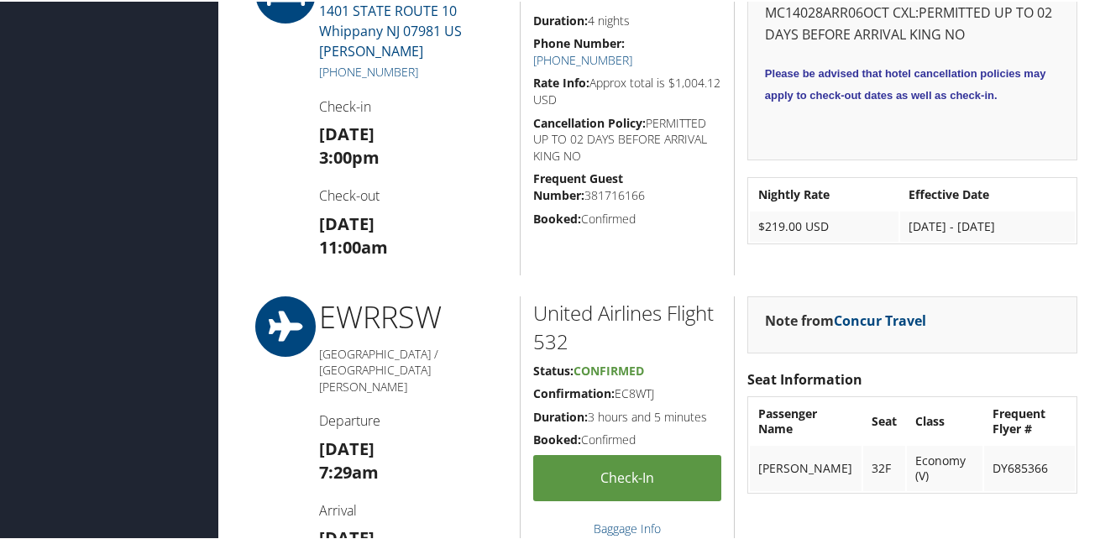
scroll to position [1142, 0]
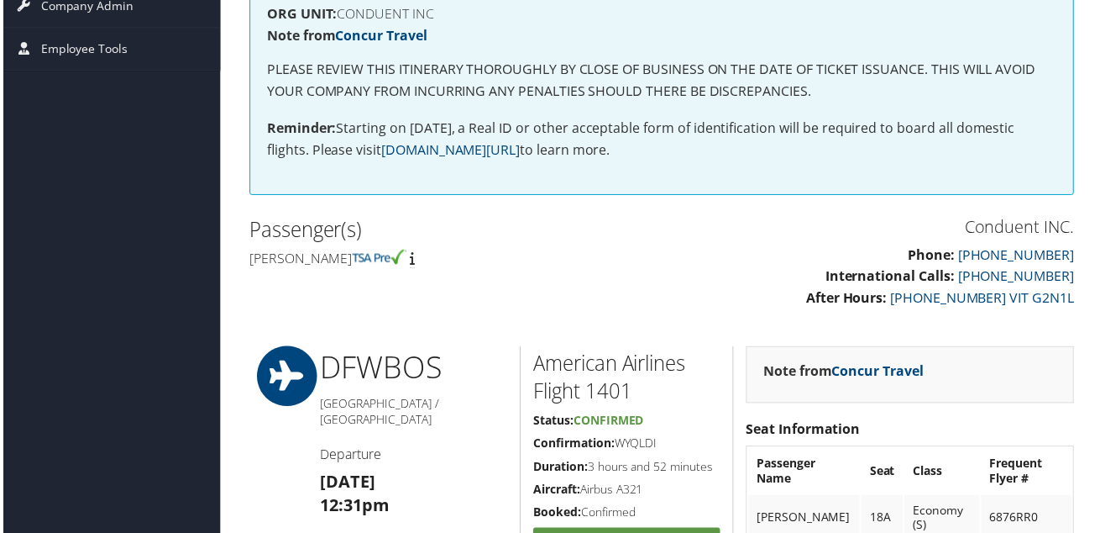
scroll to position [168, 0]
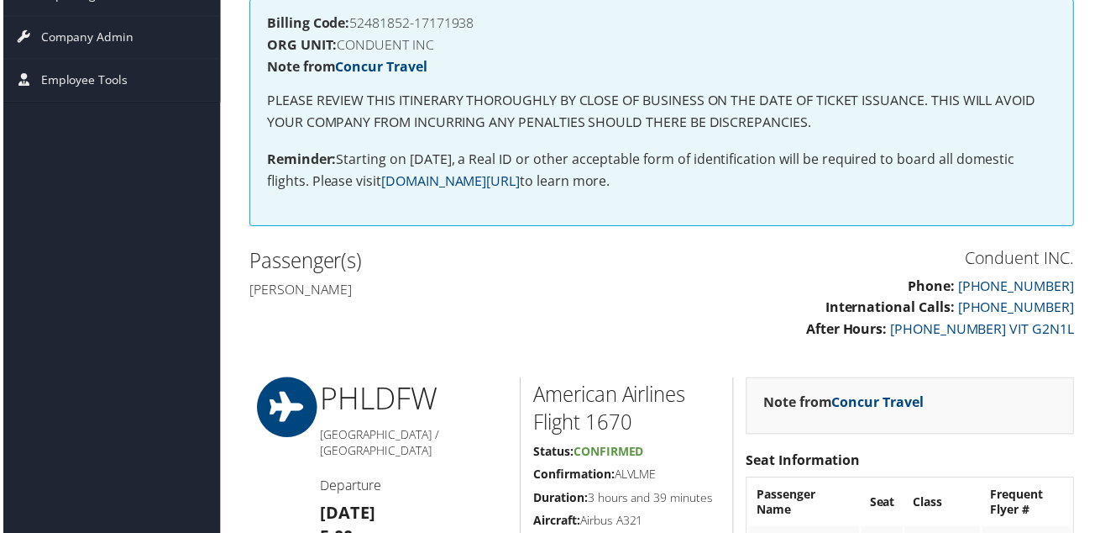
scroll to position [168, 0]
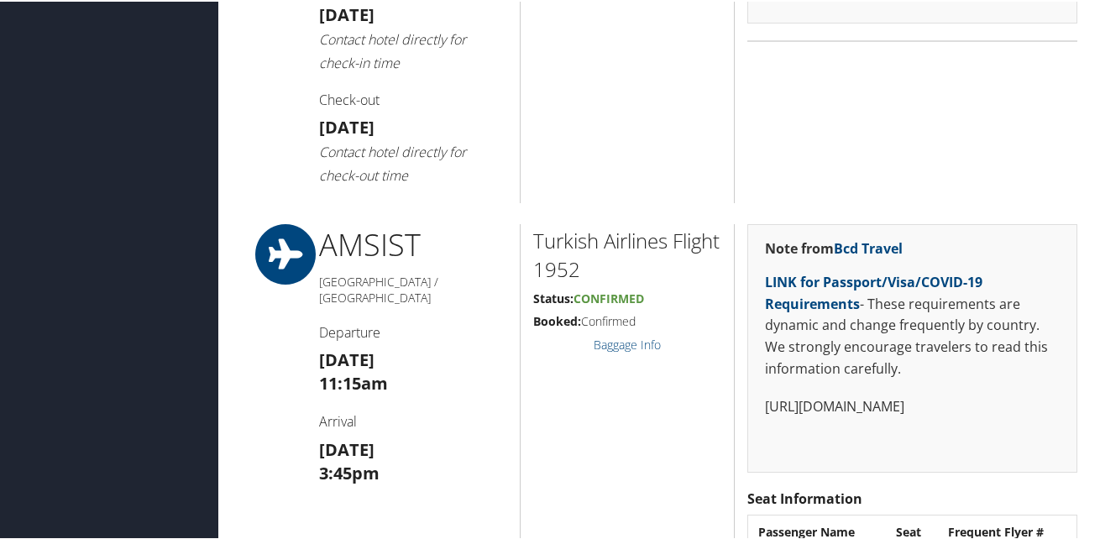
scroll to position [756, 0]
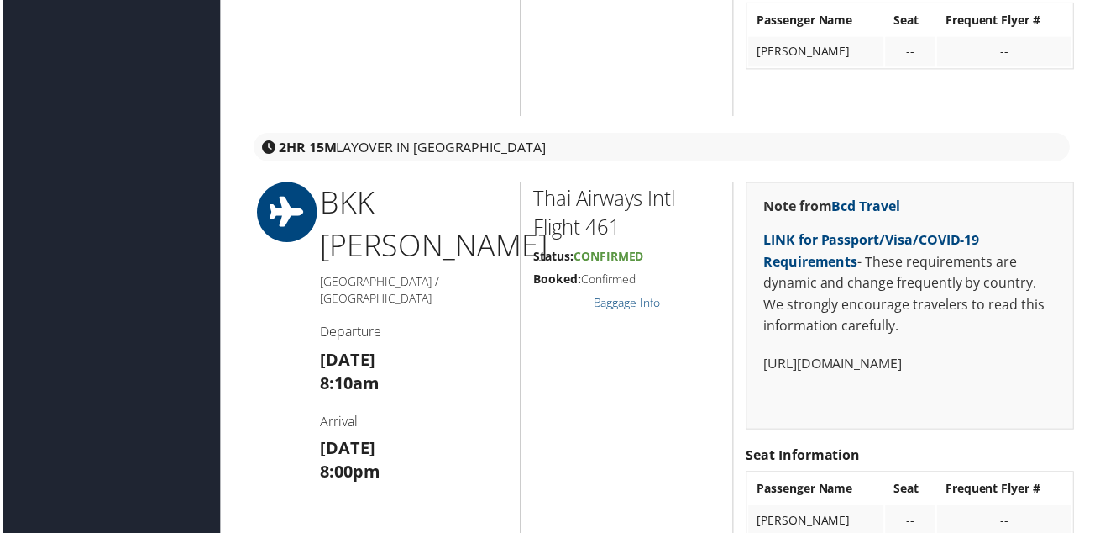
scroll to position [1008, 0]
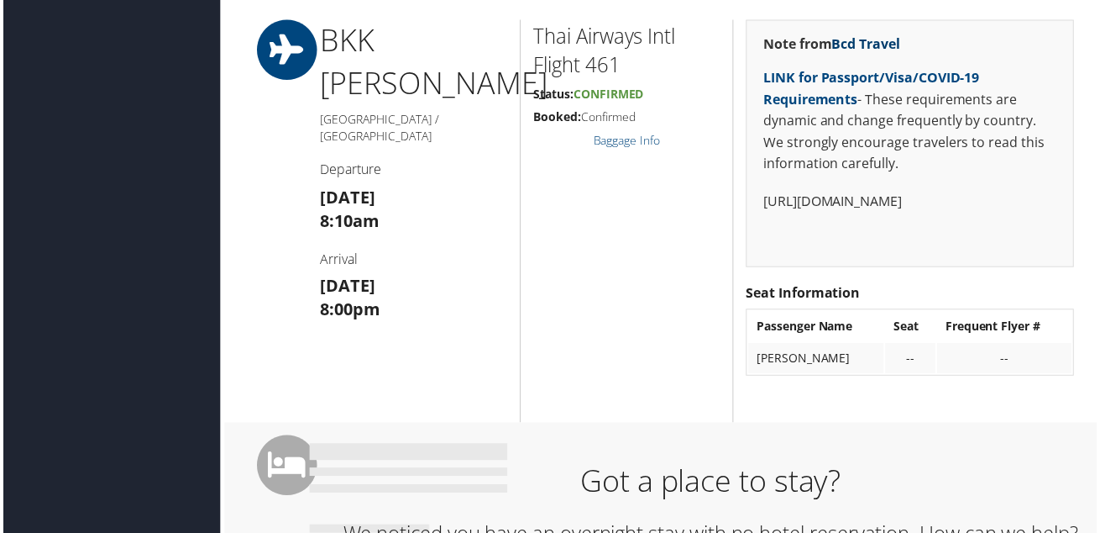
scroll to position [1092, 0]
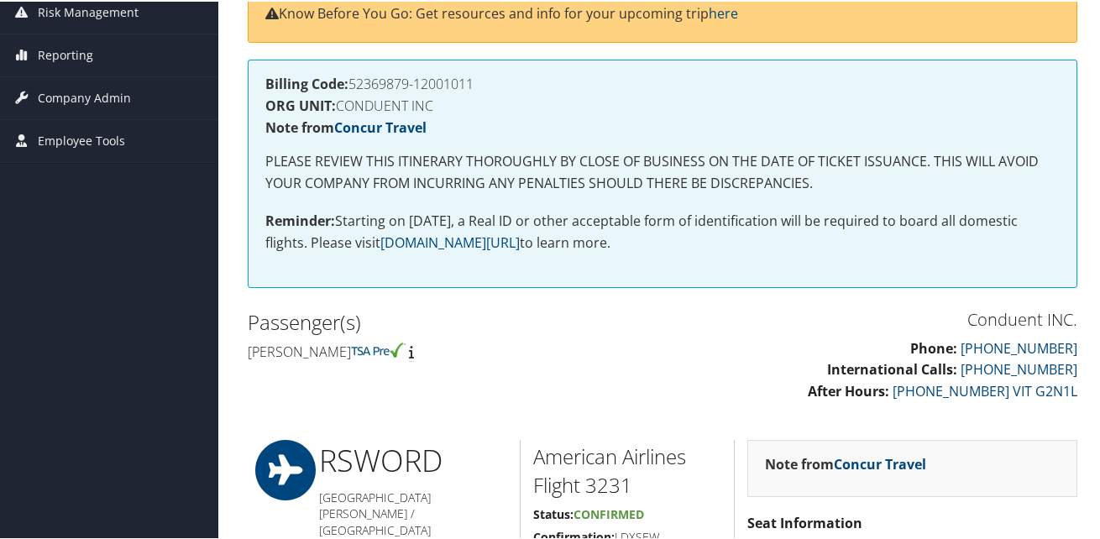
scroll to position [420, 0]
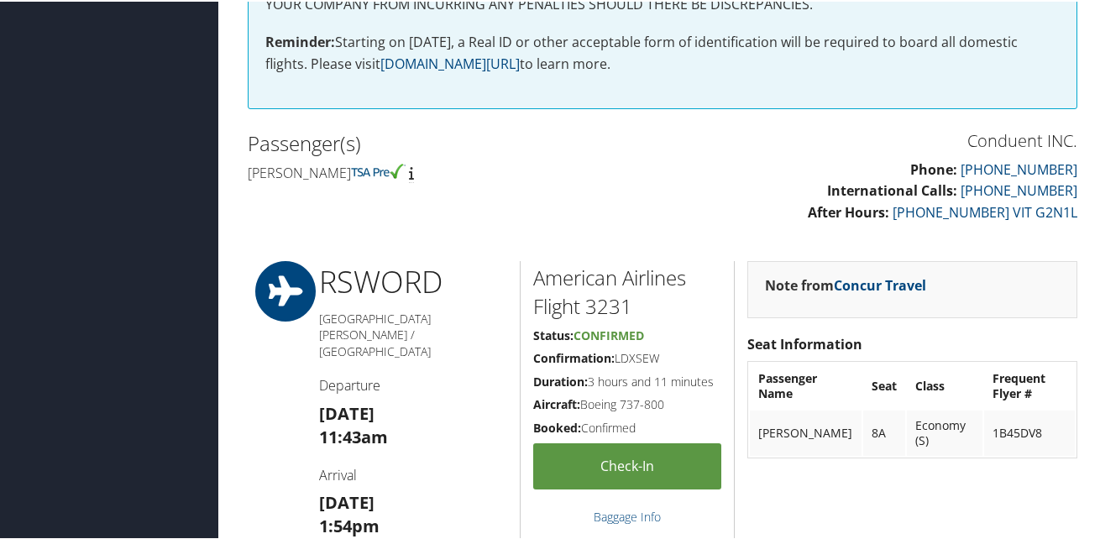
drag, startPoint x: 362, startPoint y: 171, endPoint x: 240, endPoint y: 170, distance: 121.8
click at [240, 171] on div "Passenger(s) [PERSON_NAME]" at bounding box center [449, 155] width 428 height 63
drag, startPoint x: 240, startPoint y: 170, endPoint x: 276, endPoint y: 167, distance: 36.2
copy h4 "[PERSON_NAME]"
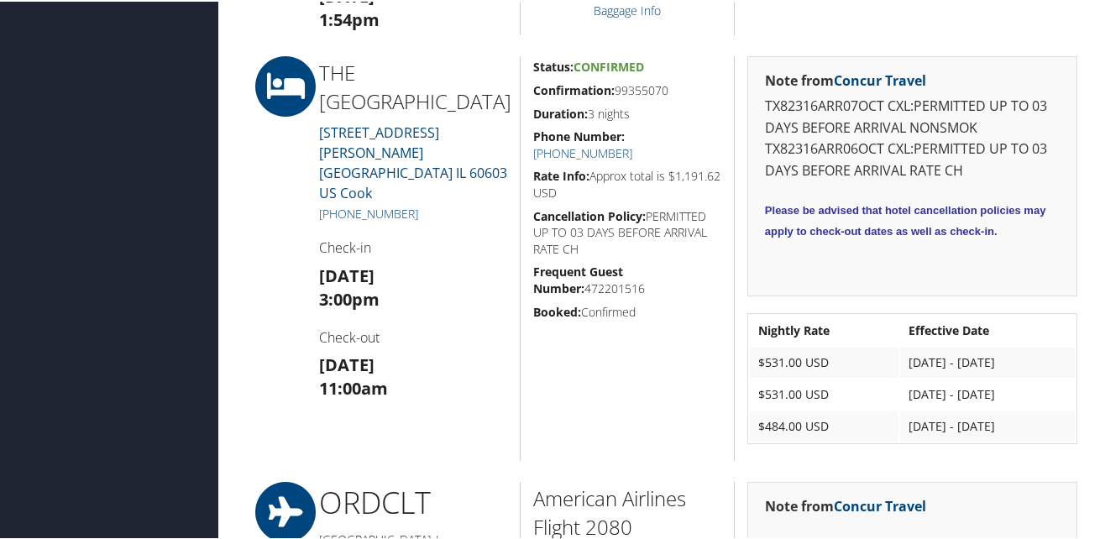
scroll to position [924, 0]
